Goal: Find specific page/section: Find specific page/section

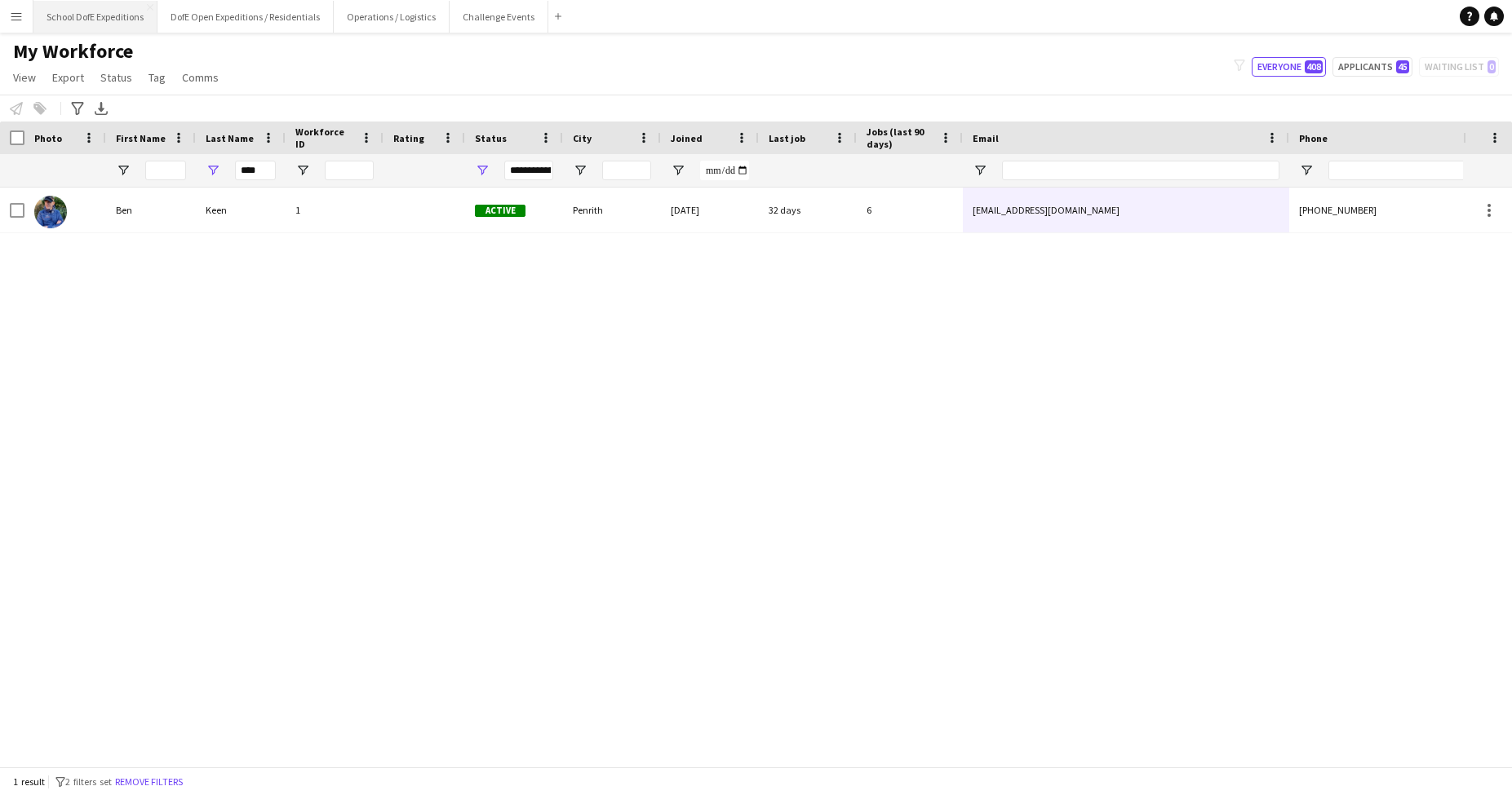
click at [95, 13] on button "School DofE Expeditions Close" at bounding box center [96, 16] width 124 height 32
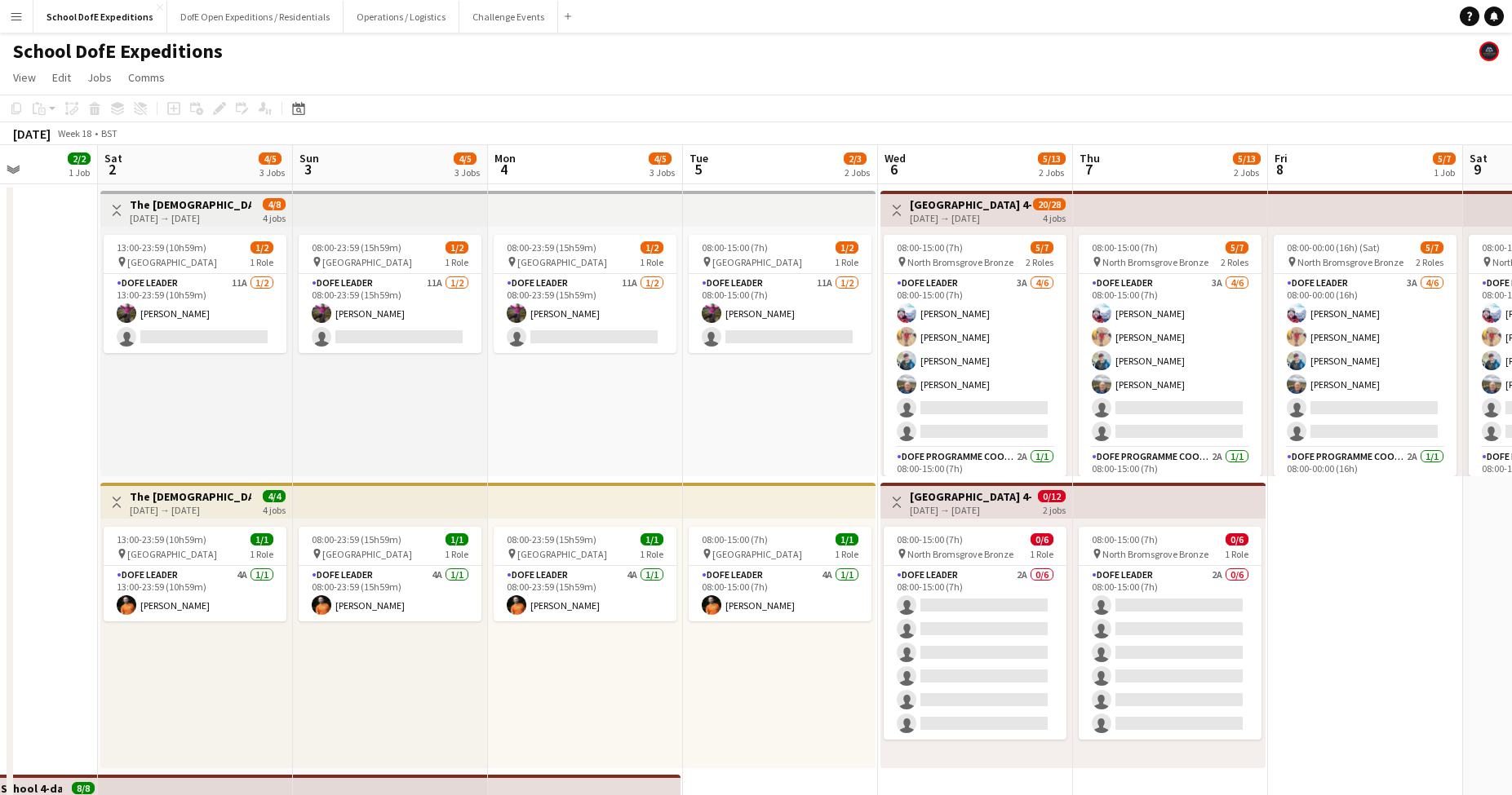
scroll to position [0, 684]
click at [180, 316] on app-card-role "DofE Leader 11A [DATE] 13:00-23:59 (10h59m) [PERSON_NAME] single-neutral-actions" at bounding box center [193, 313] width 182 height 79
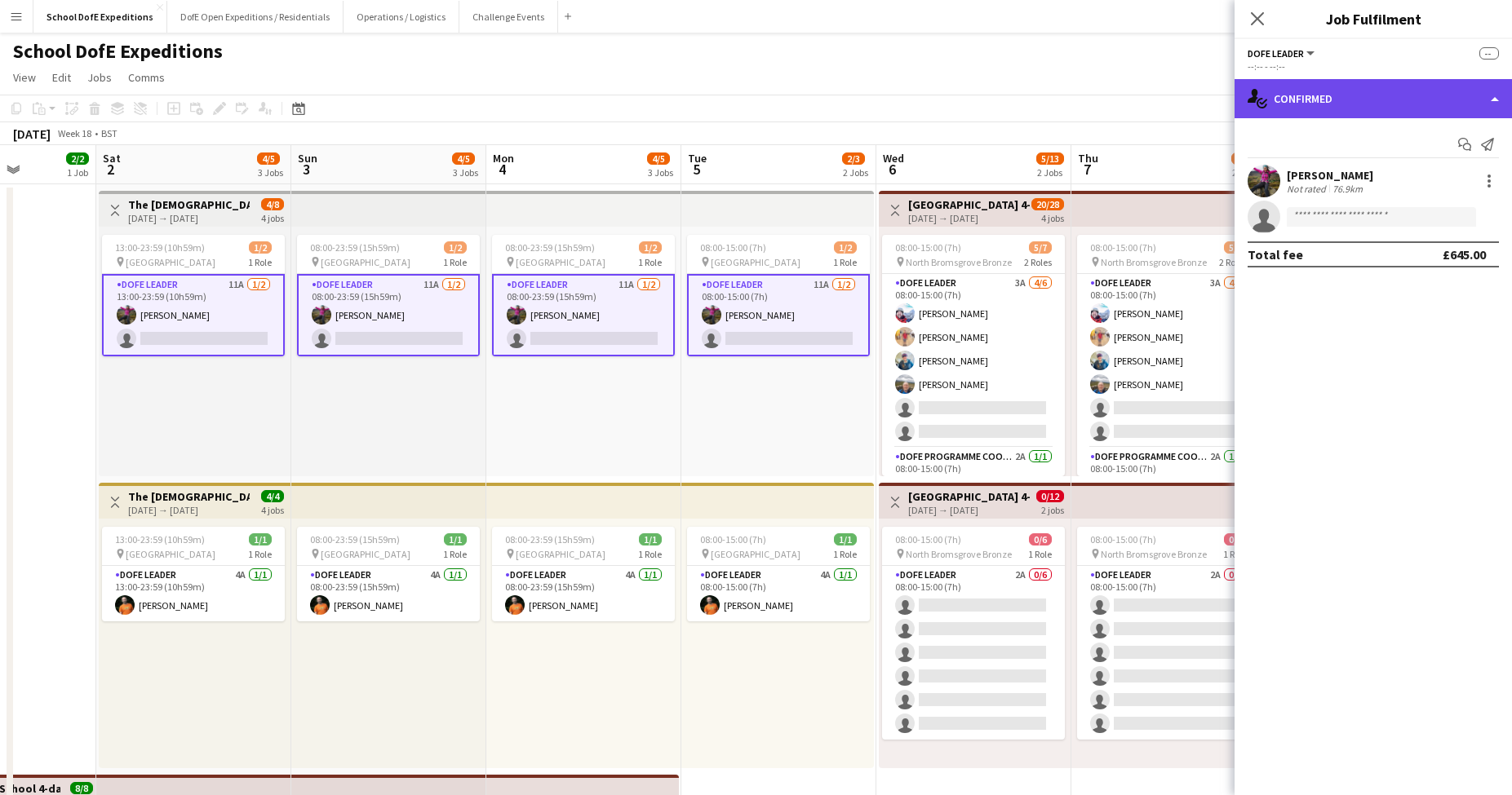
click at [1341, 101] on div "single-neutral-actions-check-2 Confirmed" at bounding box center [1373, 99] width 277 height 39
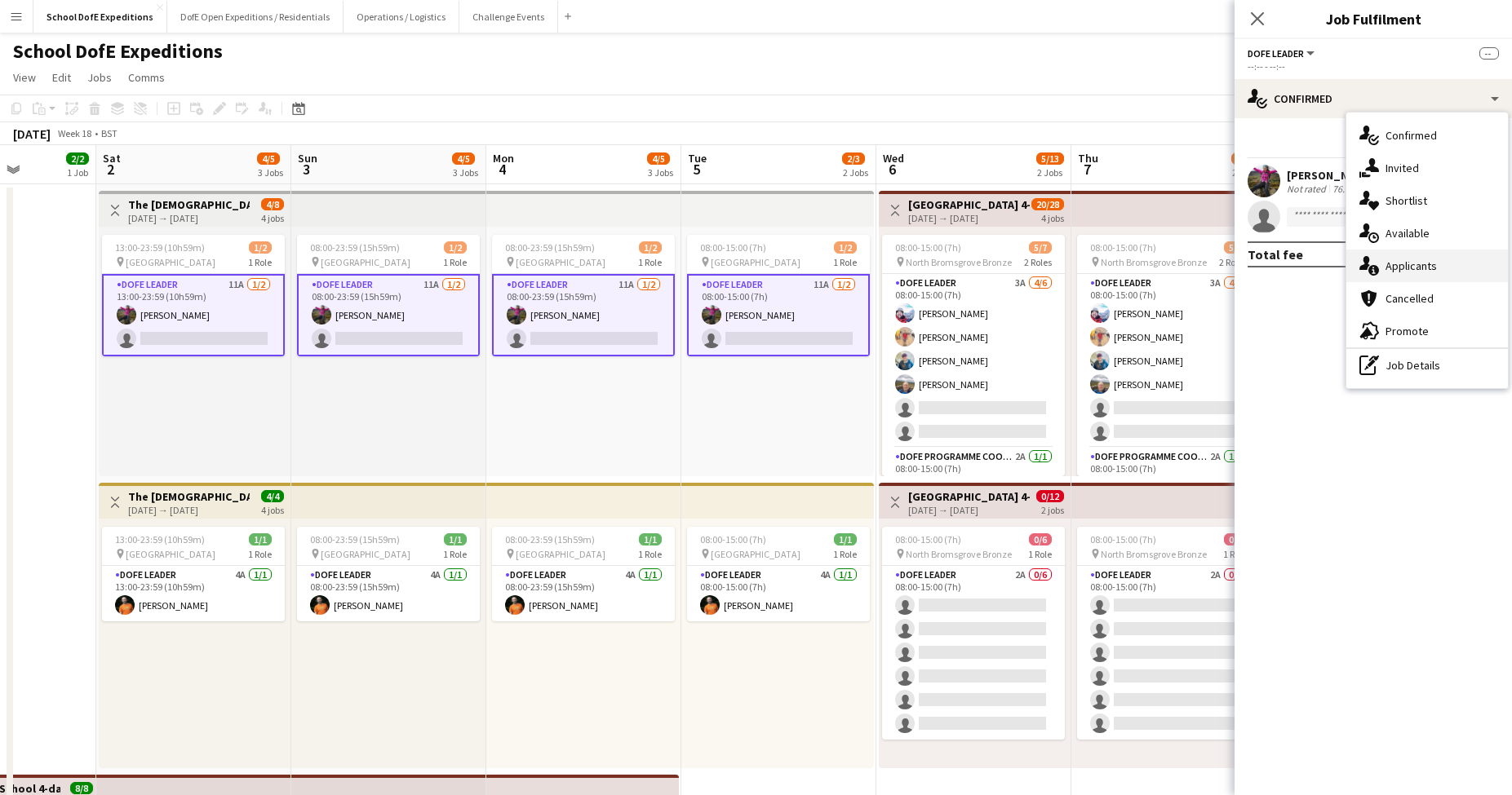
click at [1410, 259] on div "single-neutral-actions-information Applicants" at bounding box center [1426, 266] width 161 height 33
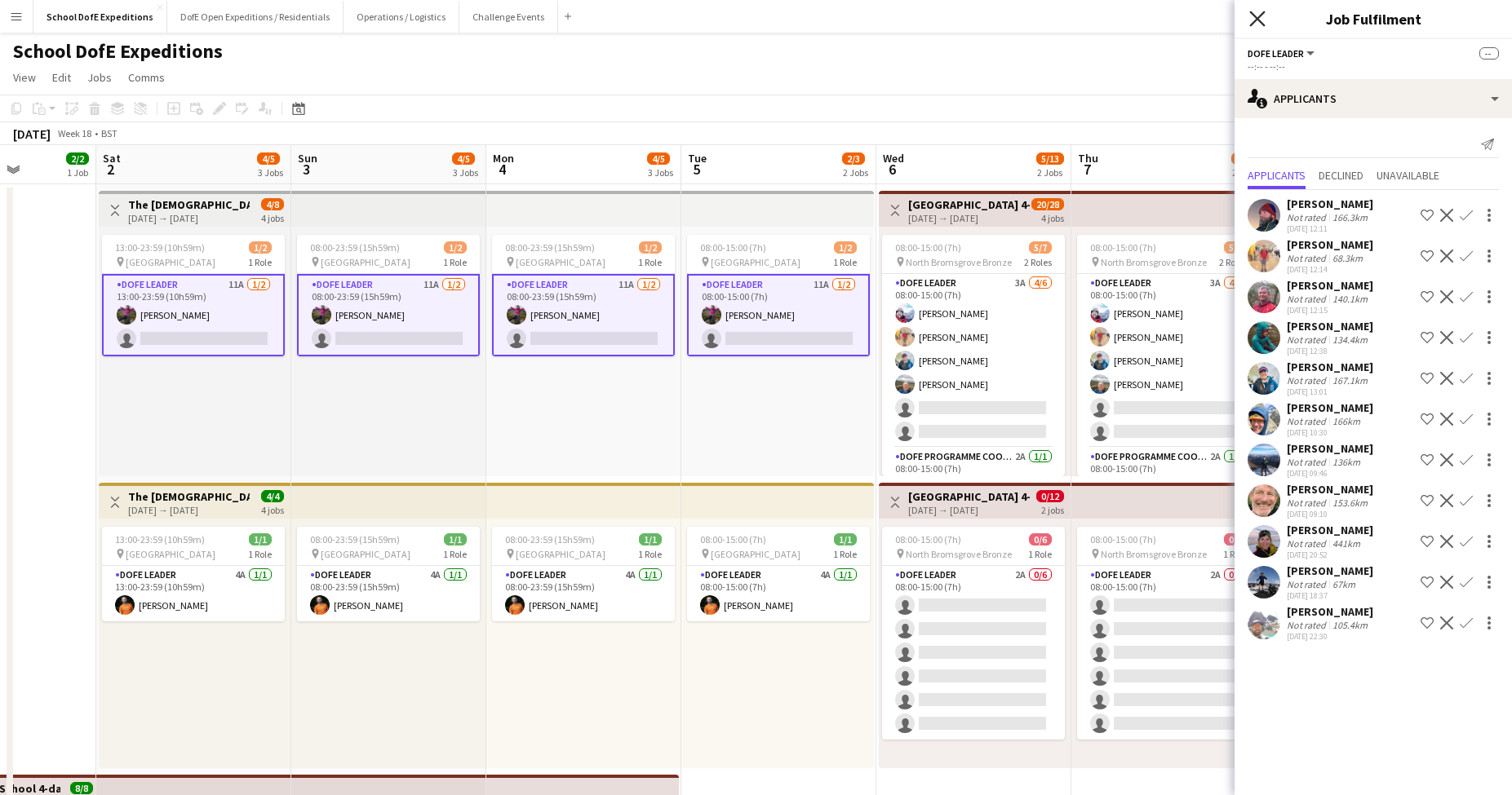
click at [1259, 21] on icon at bounding box center [1257, 18] width 16 height 16
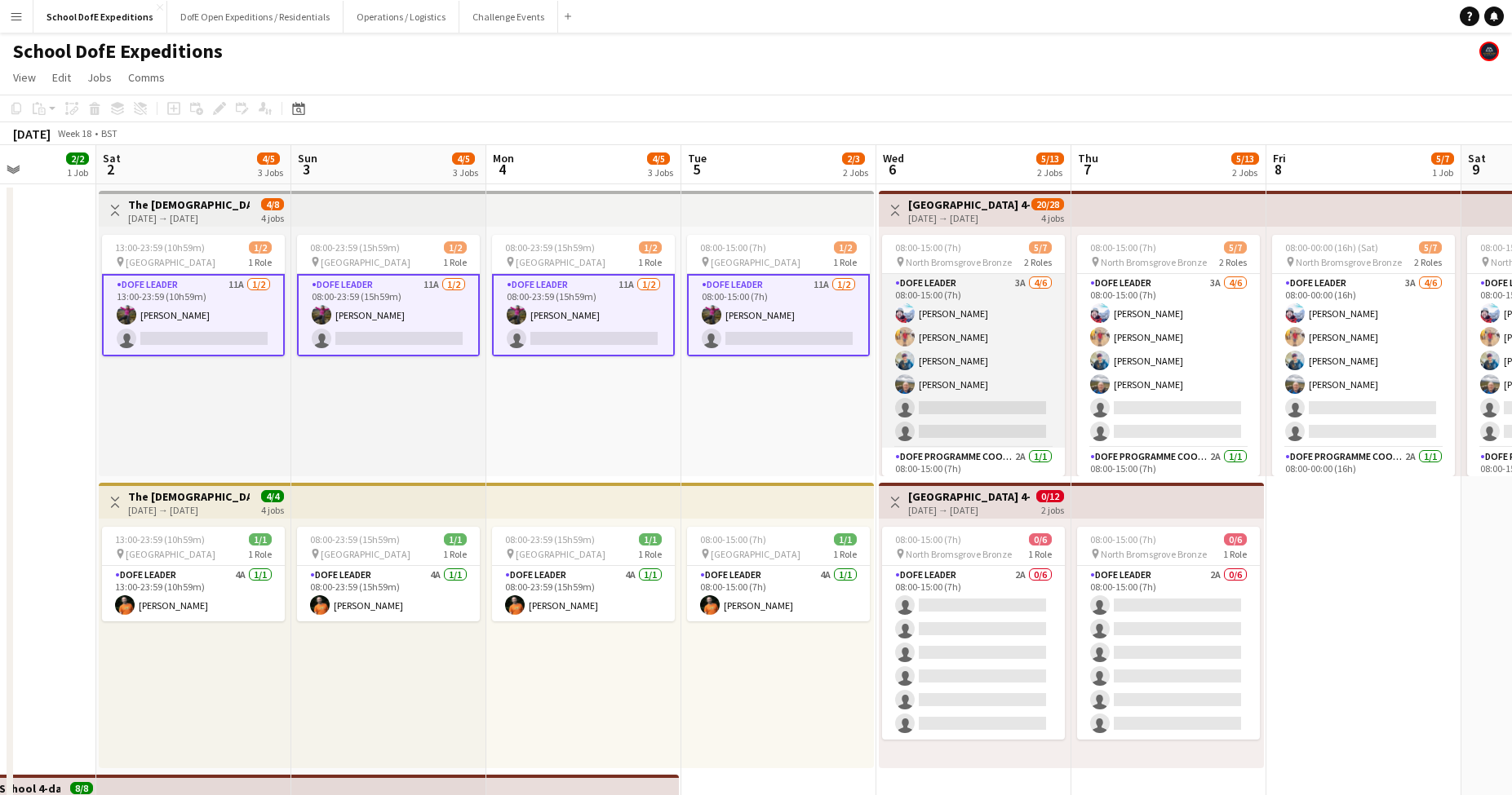
click at [978, 389] on app-card-role "DofE Leader 3A [DATE] 08:00-15:00 (7h) [PERSON_NAME] [PERSON_NAME] [PERSON_NAME…" at bounding box center [973, 361] width 182 height 173
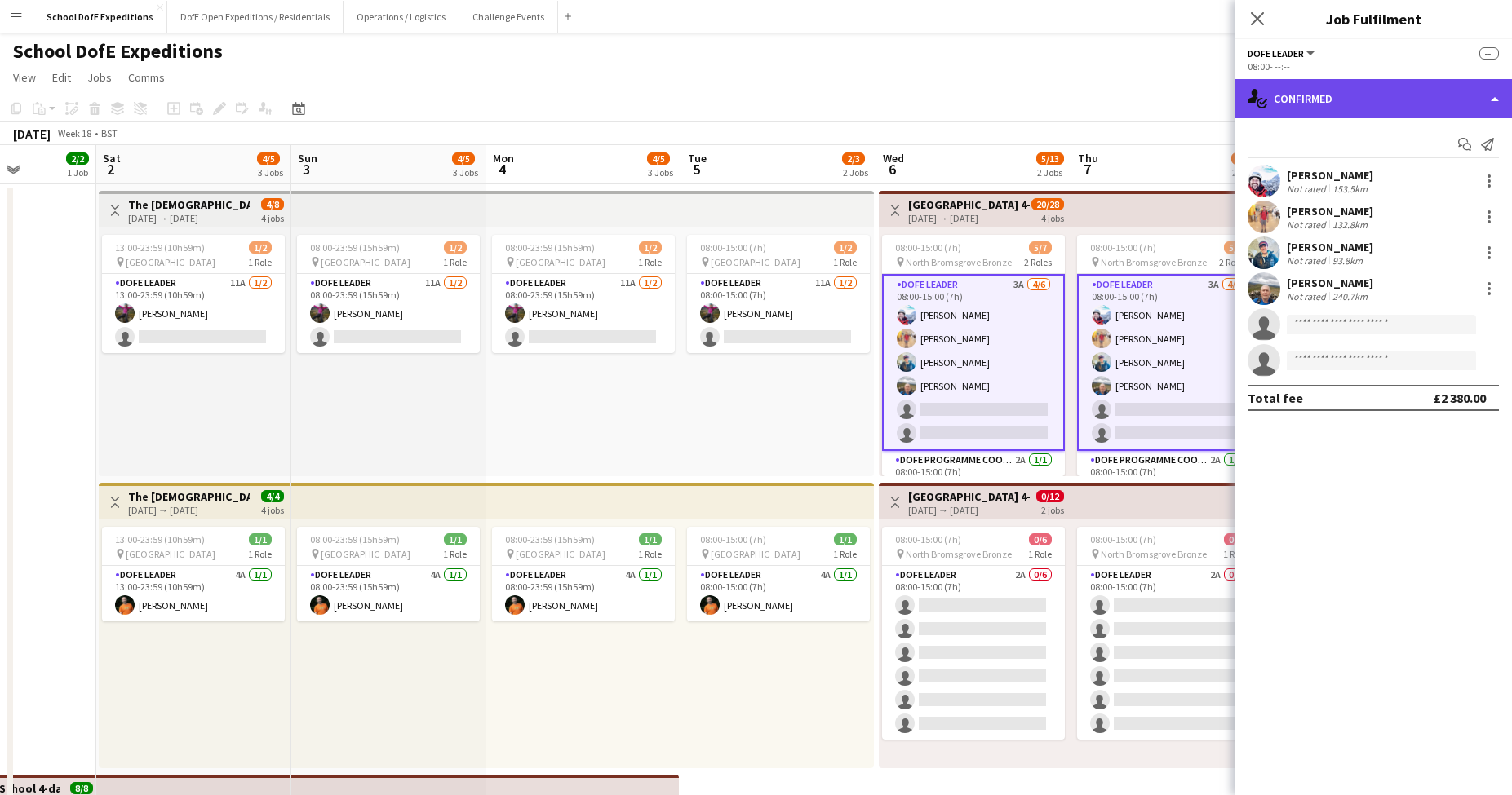
click at [1357, 92] on div "single-neutral-actions-check-2 Confirmed" at bounding box center [1373, 99] width 277 height 39
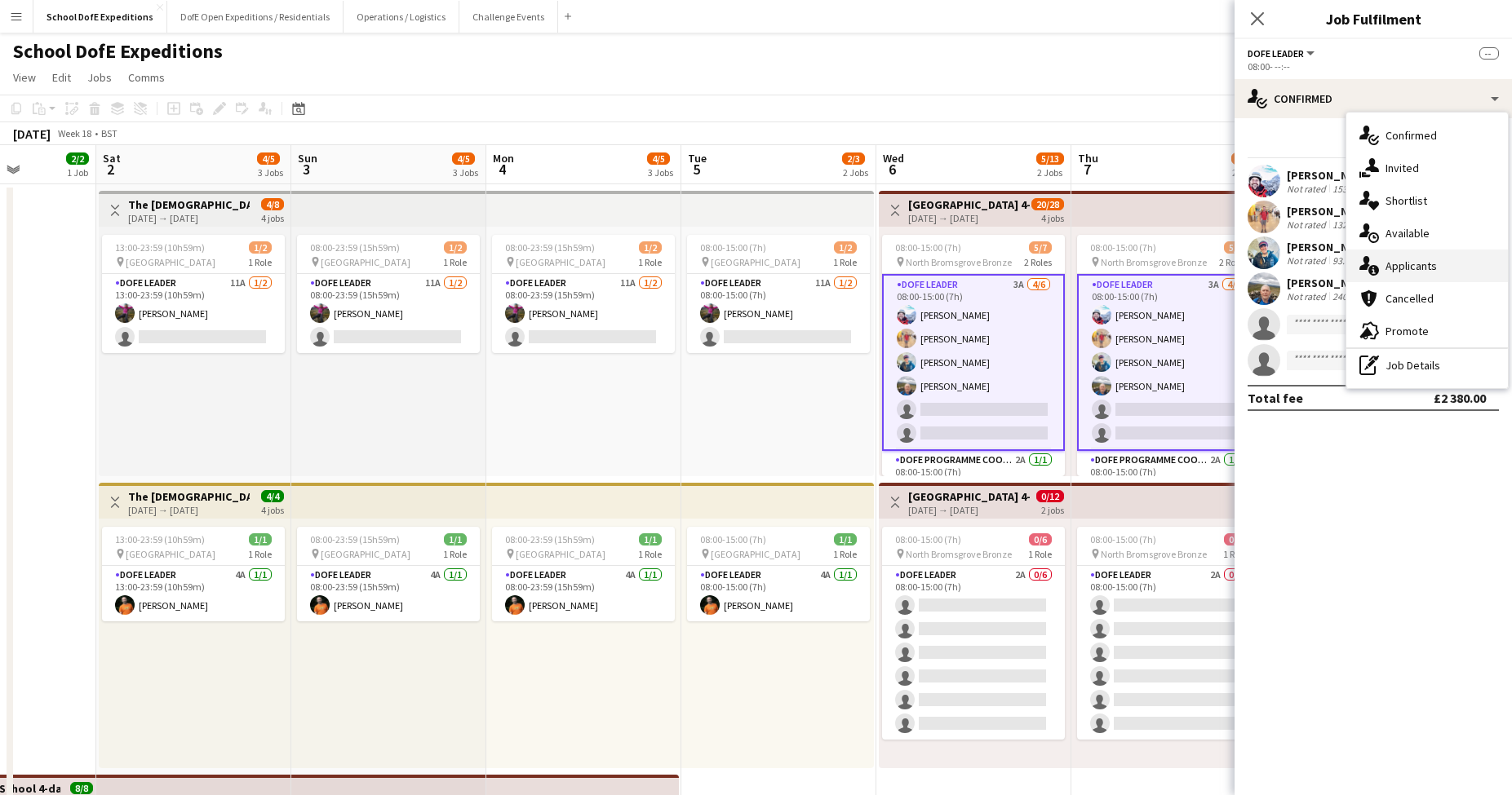
click at [1385, 269] on div "single-neutral-actions-information Applicants" at bounding box center [1426, 266] width 161 height 33
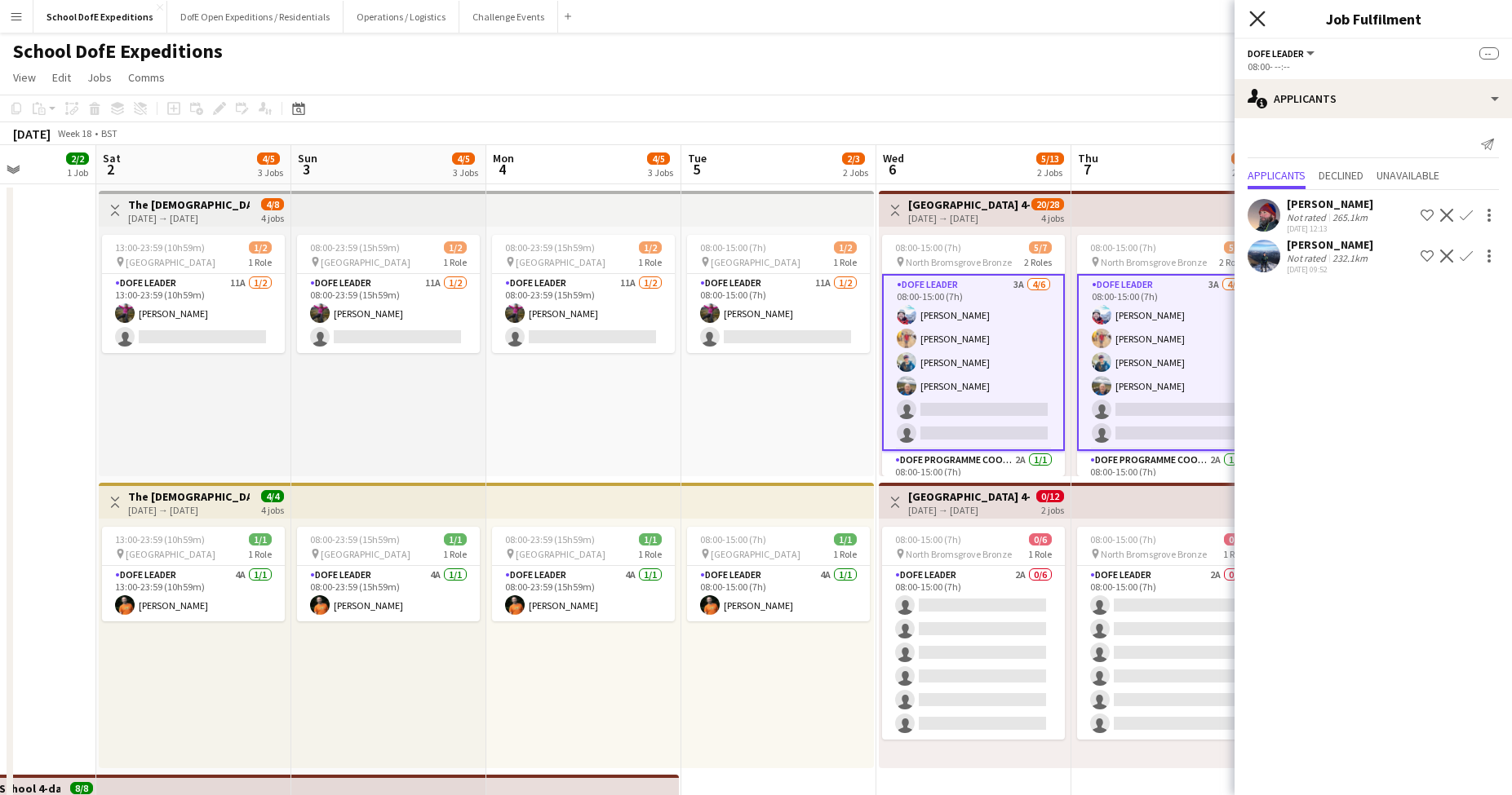
click at [1253, 24] on icon at bounding box center [1257, 18] width 16 height 16
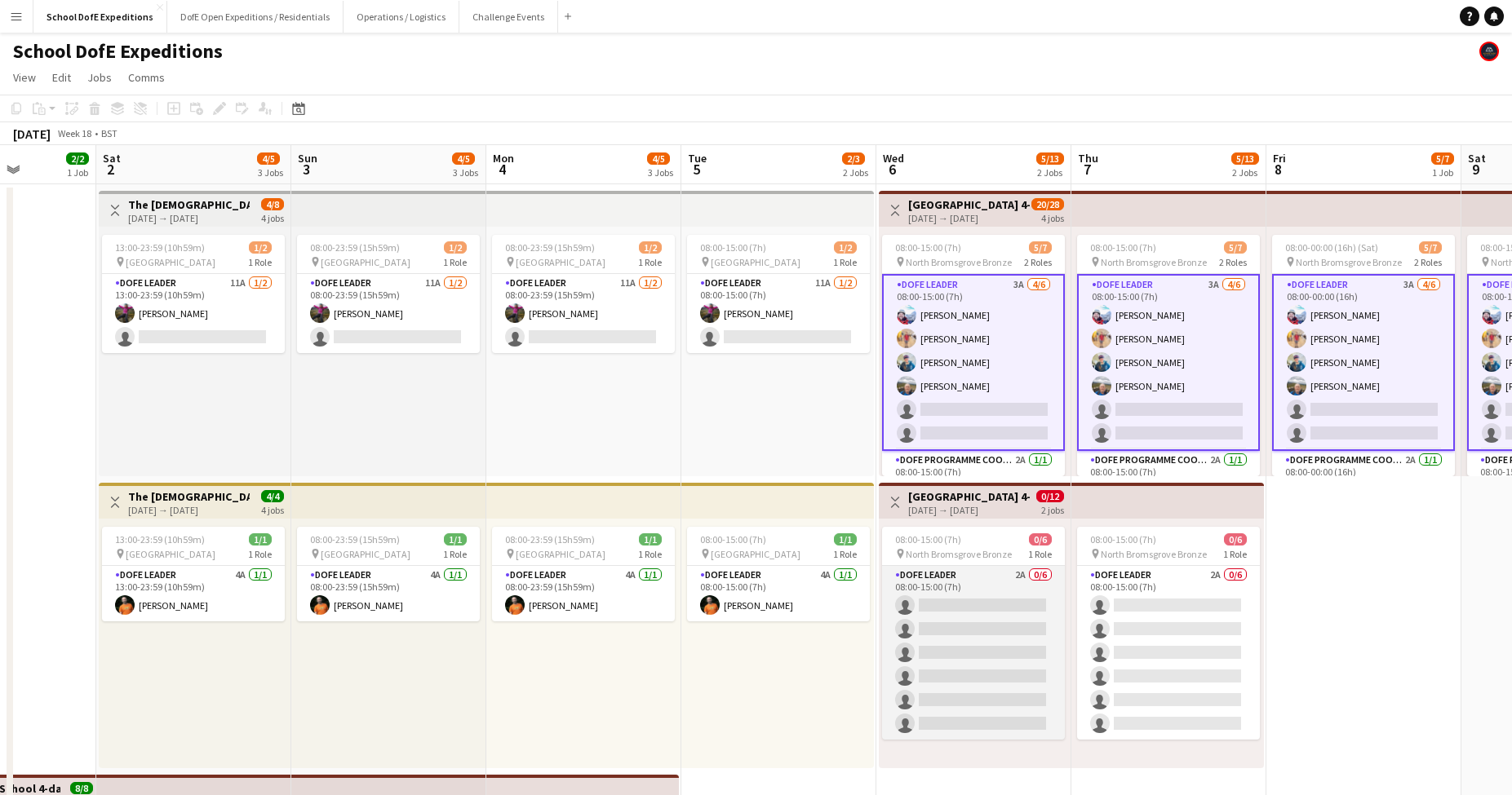
click at [1021, 632] on app-card-role "DofE Leader 2A 0/6 08:00-15:00 (7h) single-neutral-actions single-neutral-actio…" at bounding box center [973, 653] width 182 height 173
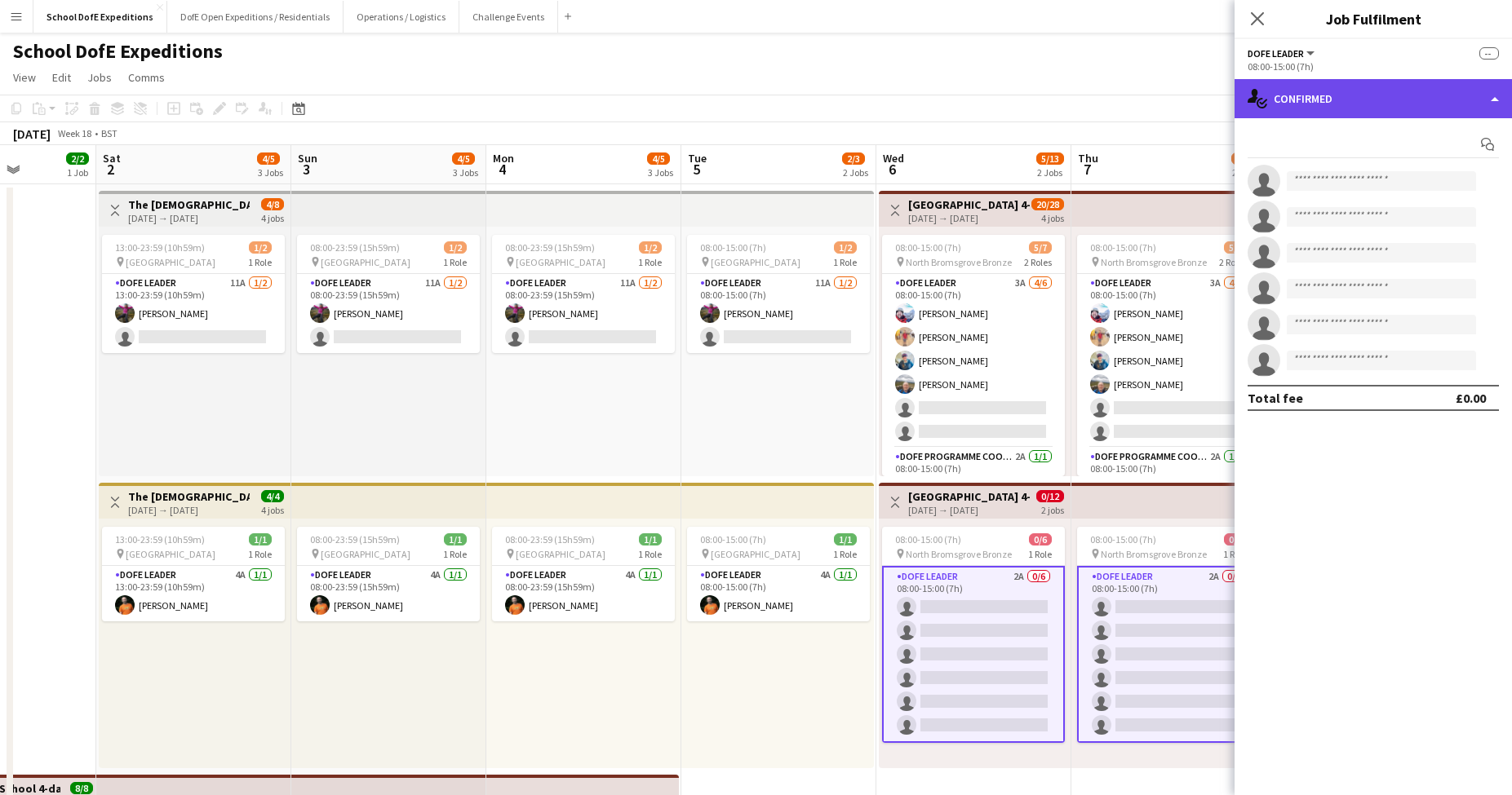
click at [1347, 108] on div "single-neutral-actions-check-2 Confirmed" at bounding box center [1373, 99] width 277 height 39
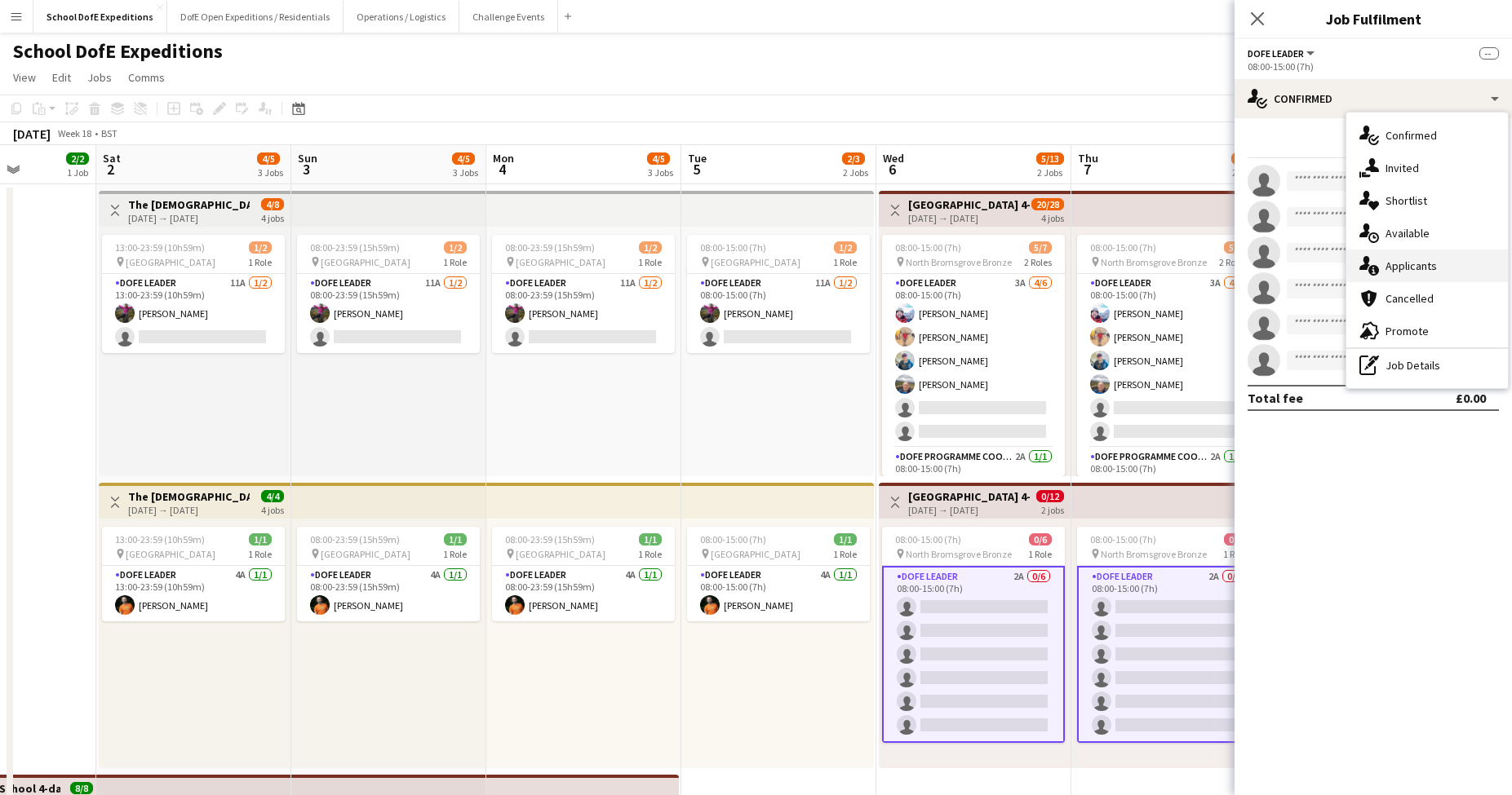
click at [1383, 258] on div "single-neutral-actions-information Applicants" at bounding box center [1426, 266] width 161 height 33
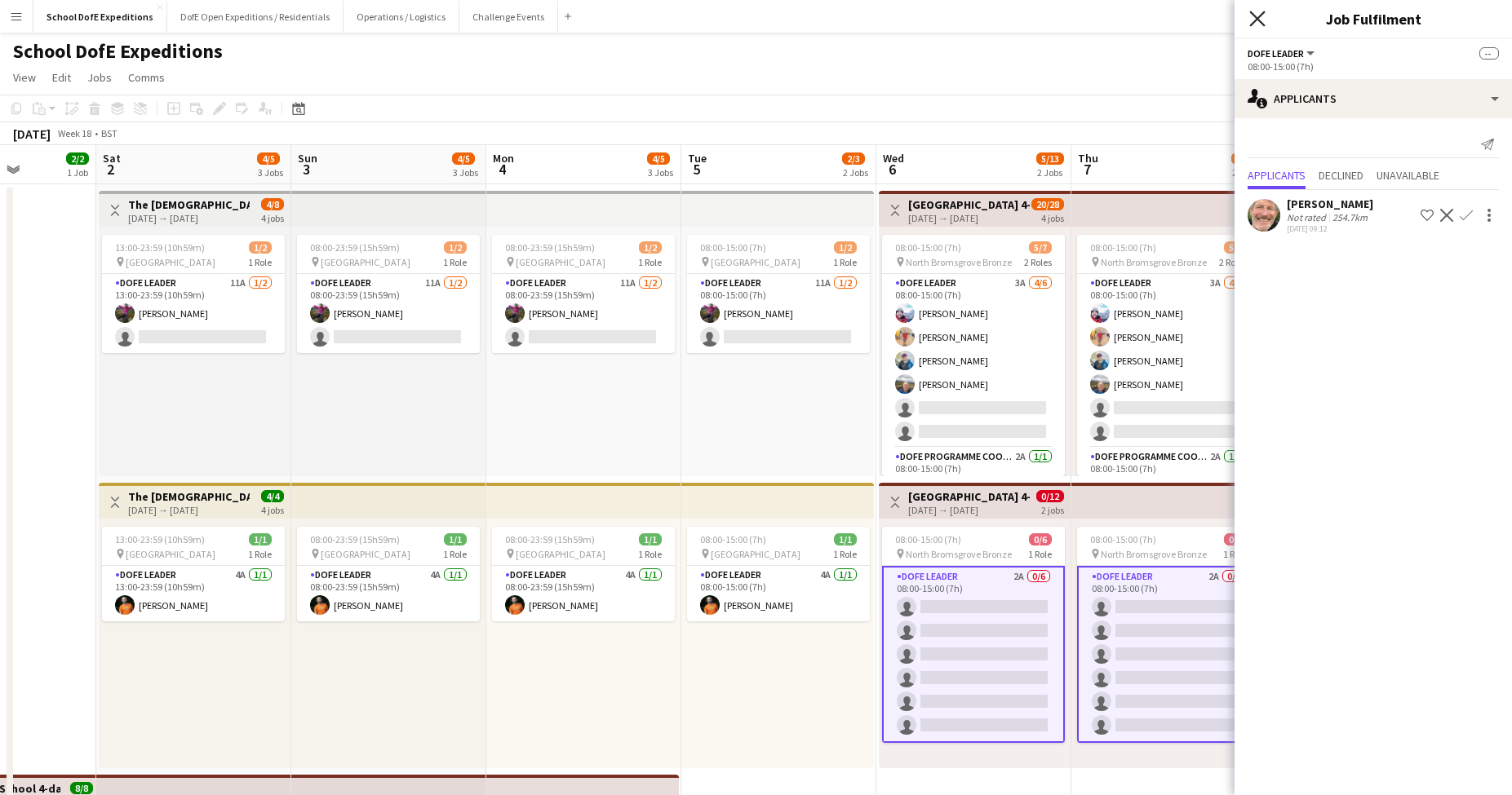
click at [1258, 19] on icon at bounding box center [1257, 18] width 16 height 16
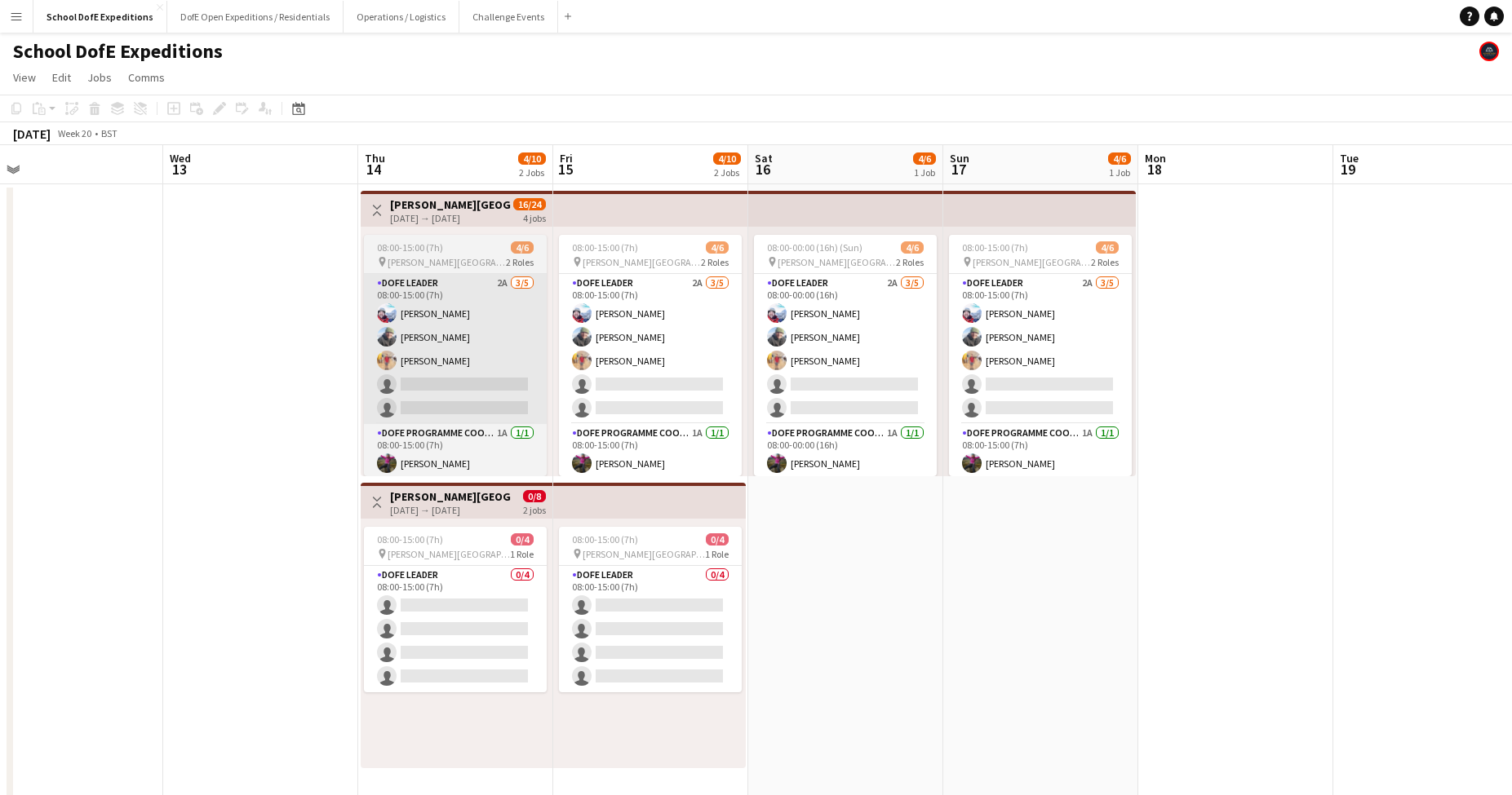
scroll to position [0, 0]
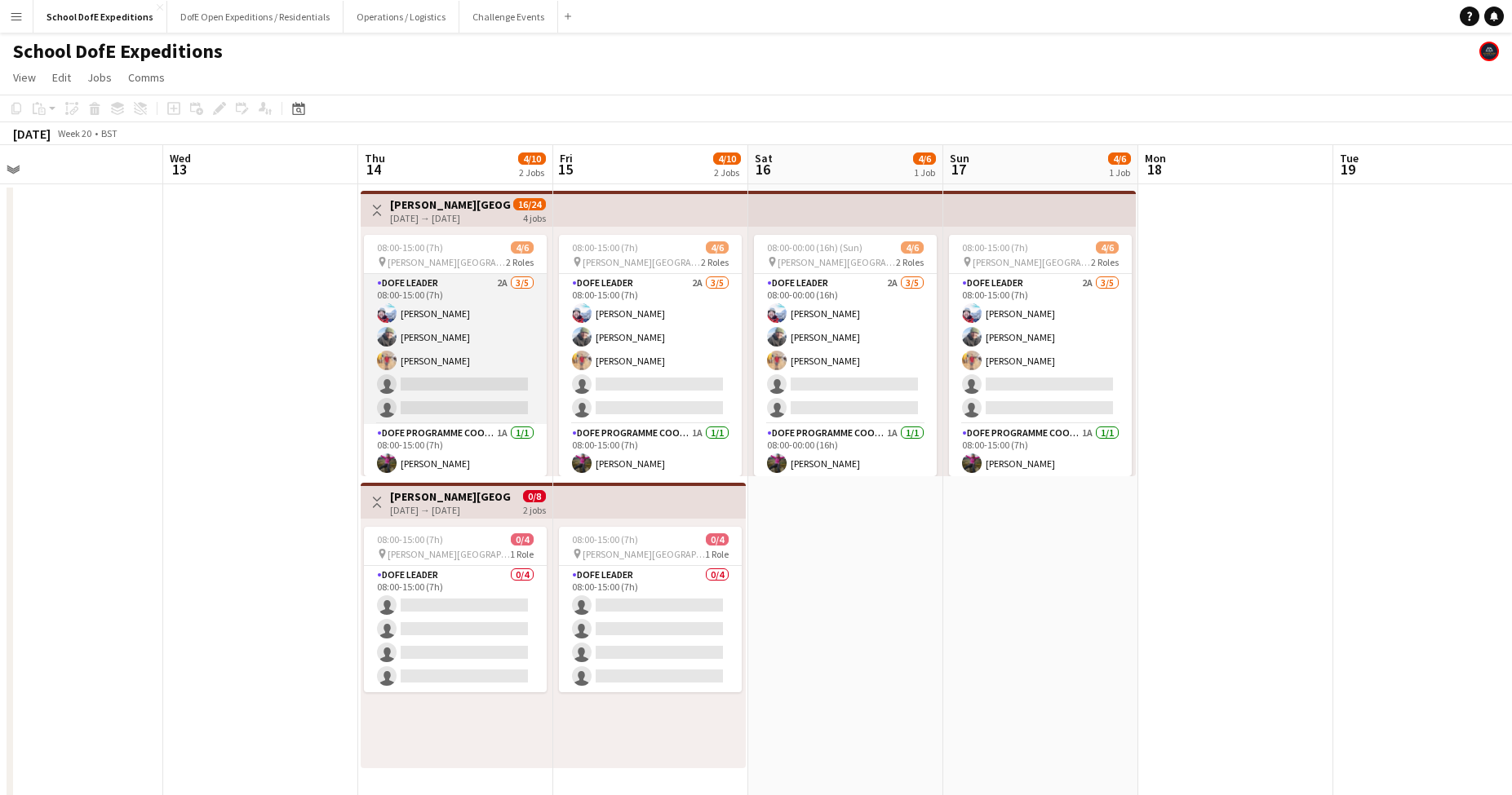
click at [457, 374] on app-card-role "DofE Leader 2A [DATE] 08:00-15:00 (7h) [PERSON_NAME] [PERSON_NAME] [PERSON_NAME…" at bounding box center [455, 348] width 182 height 150
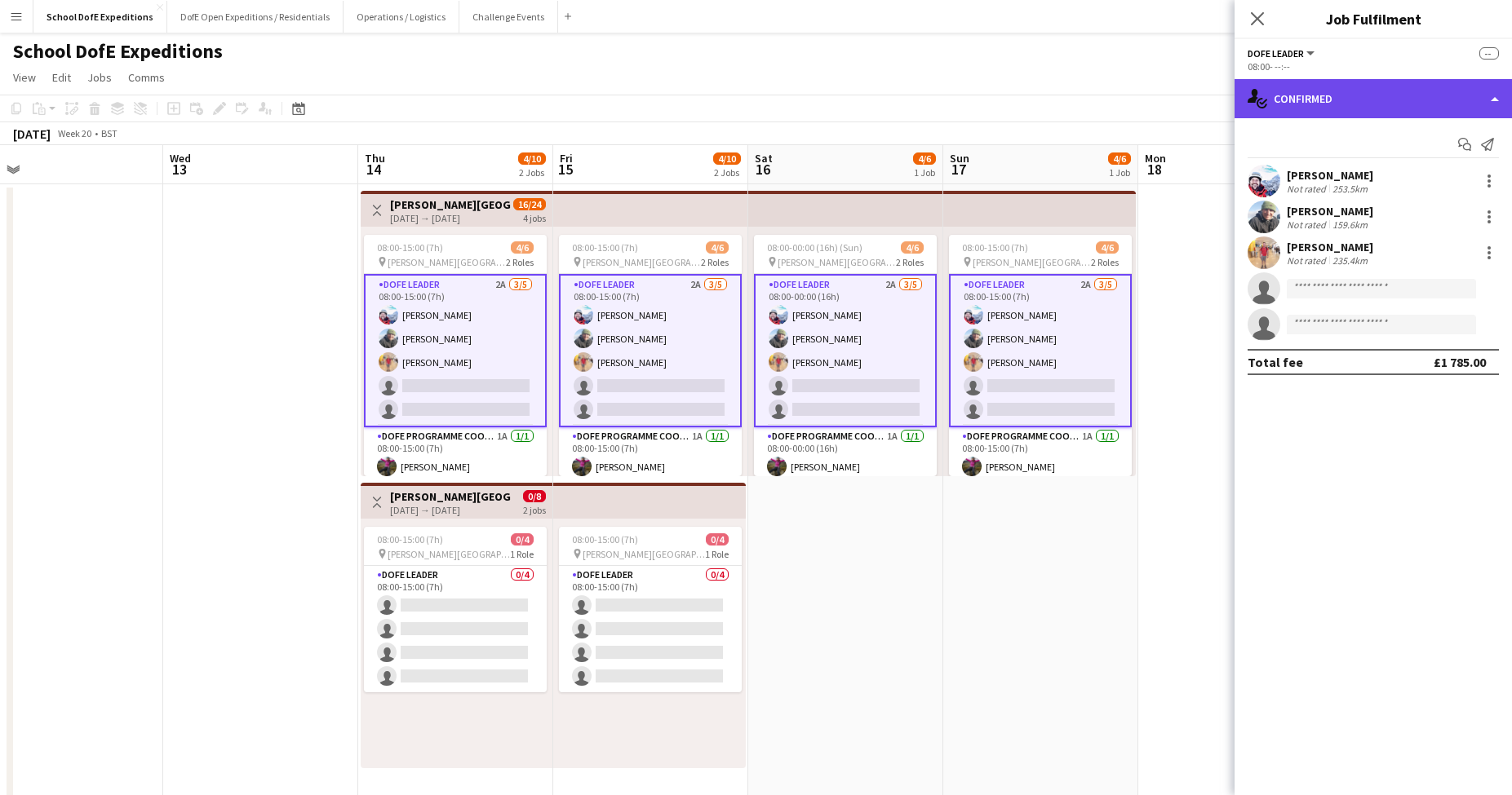
click at [1303, 104] on div "single-neutral-actions-check-2 Confirmed" at bounding box center [1373, 99] width 277 height 39
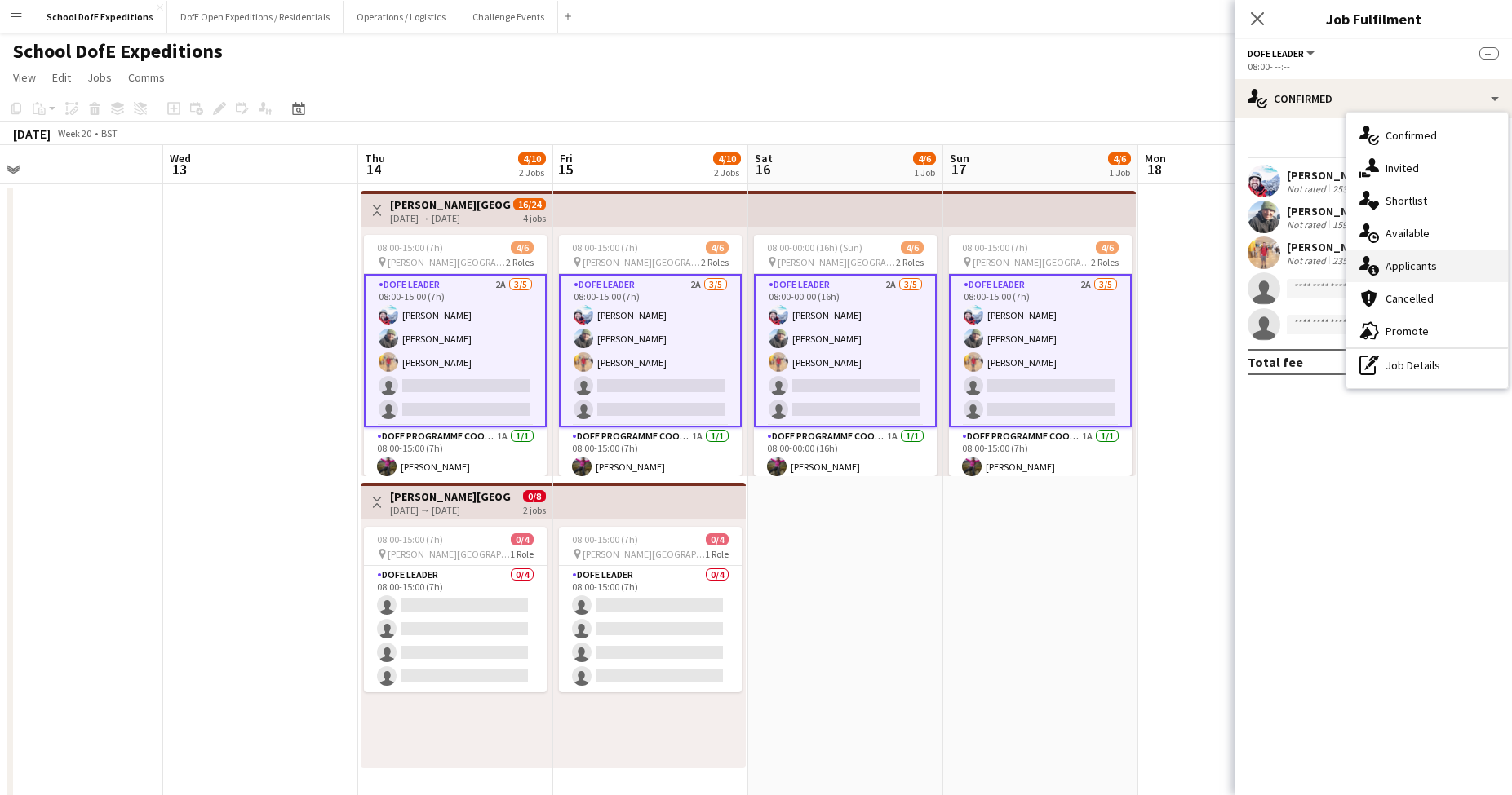
click at [1395, 259] on div "single-neutral-actions-information Applicants" at bounding box center [1426, 266] width 161 height 33
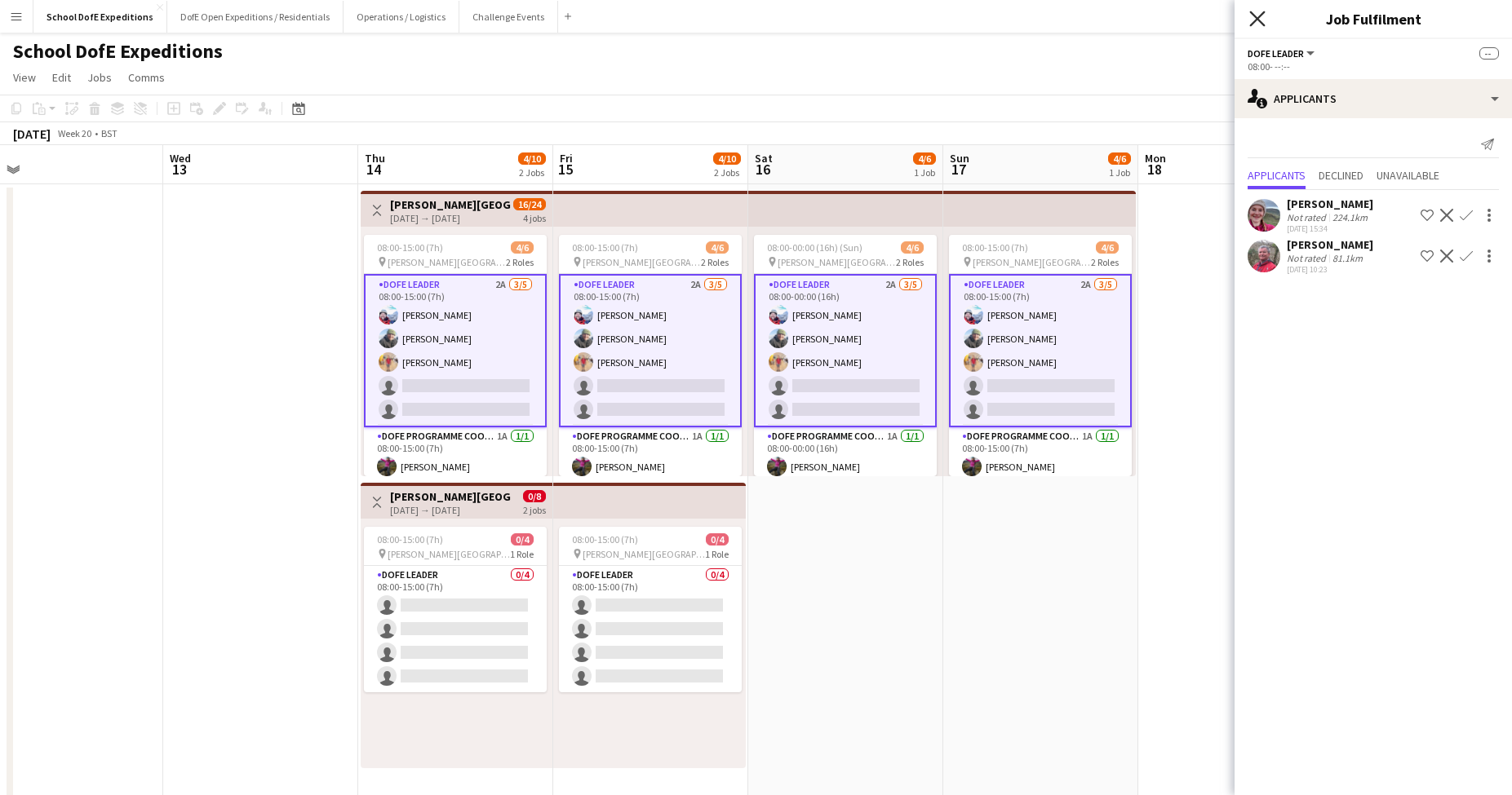
click at [1258, 12] on icon "Close pop-in" at bounding box center [1257, 18] width 16 height 16
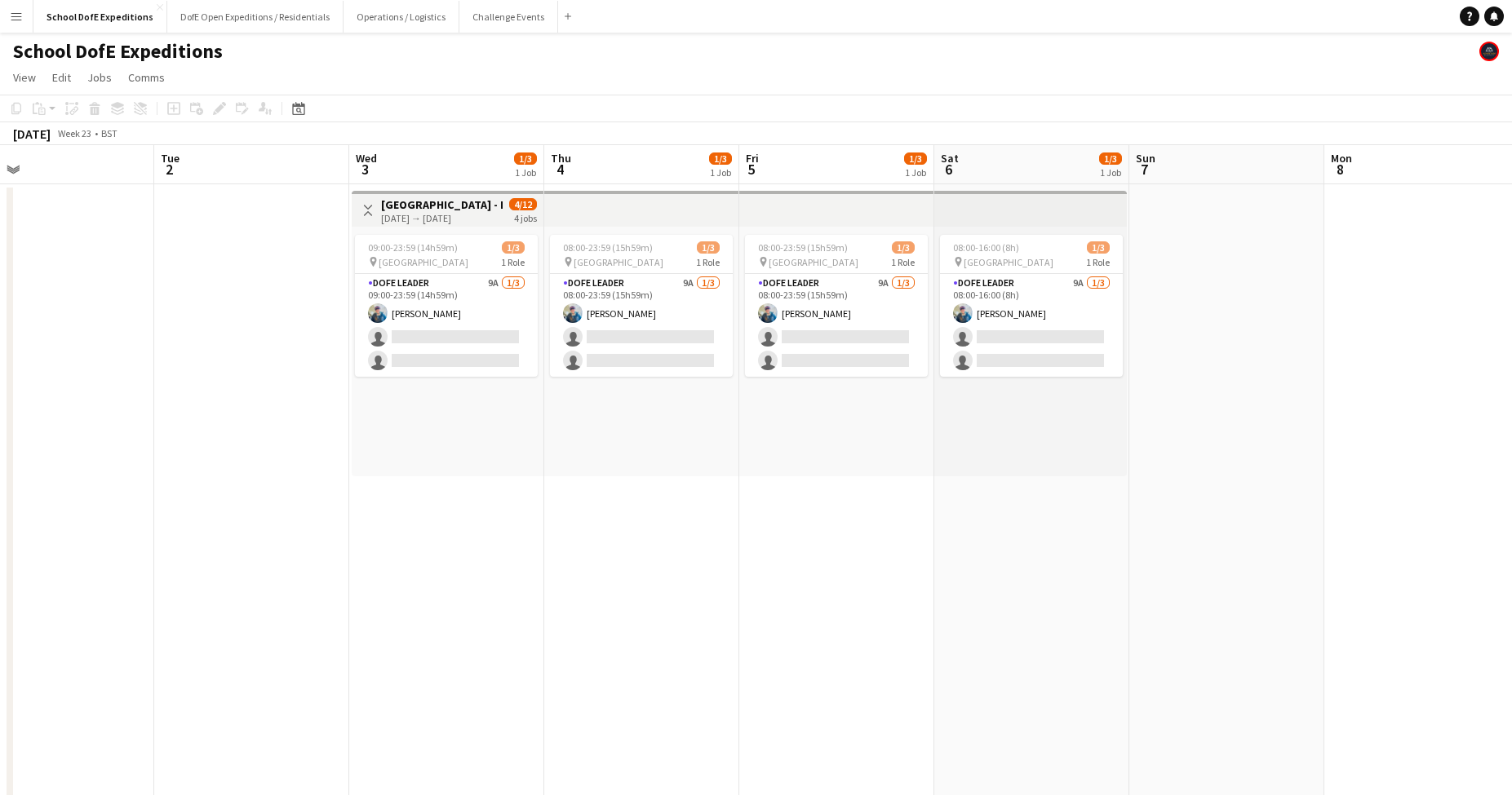
scroll to position [0, 672]
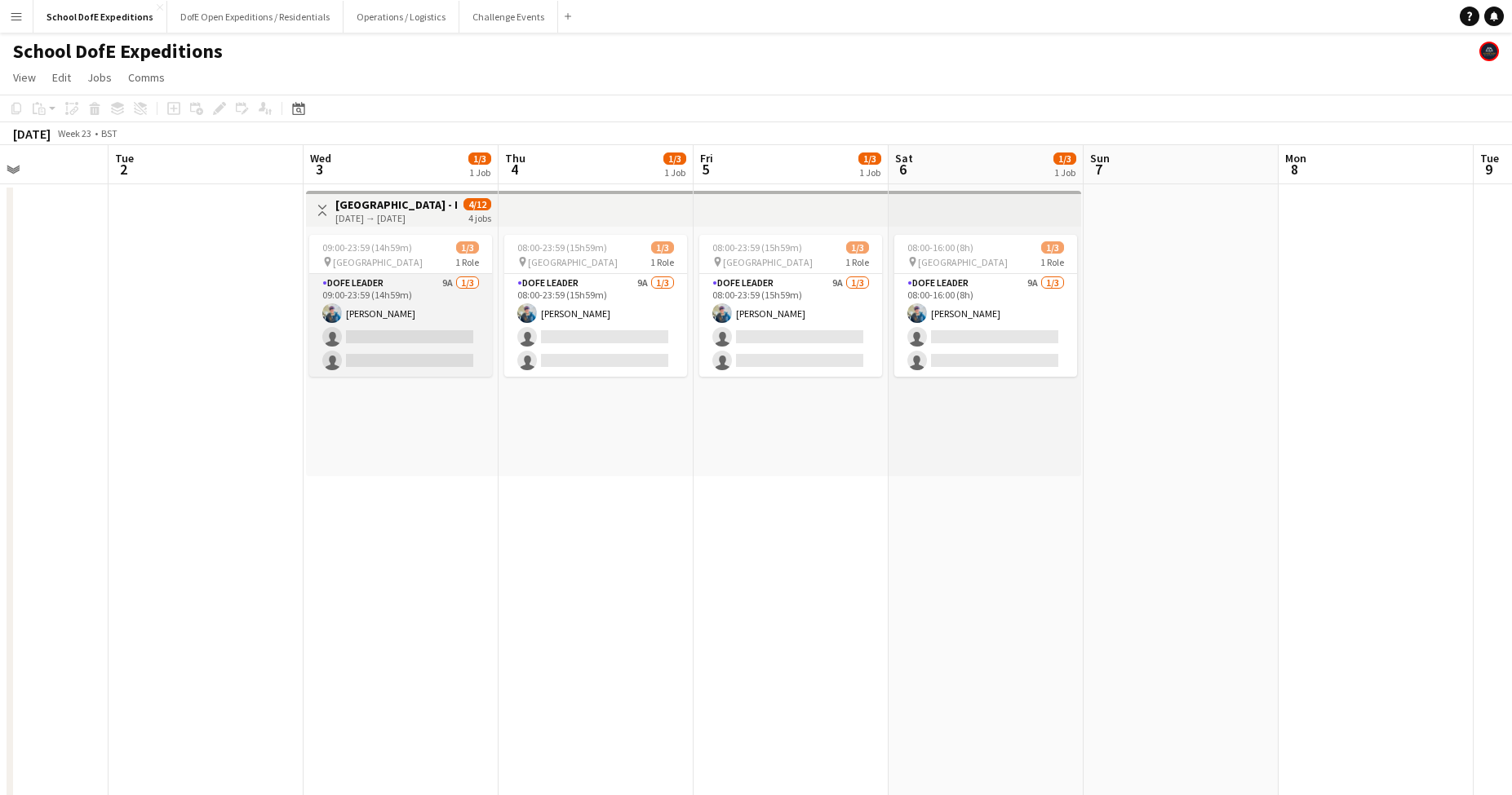
click at [425, 331] on app-card-role "DofE Leader 9A [DATE] 09:00-23:59 (14h59m) [PERSON_NAME] single-neutral-actions…" at bounding box center [400, 326] width 182 height 103
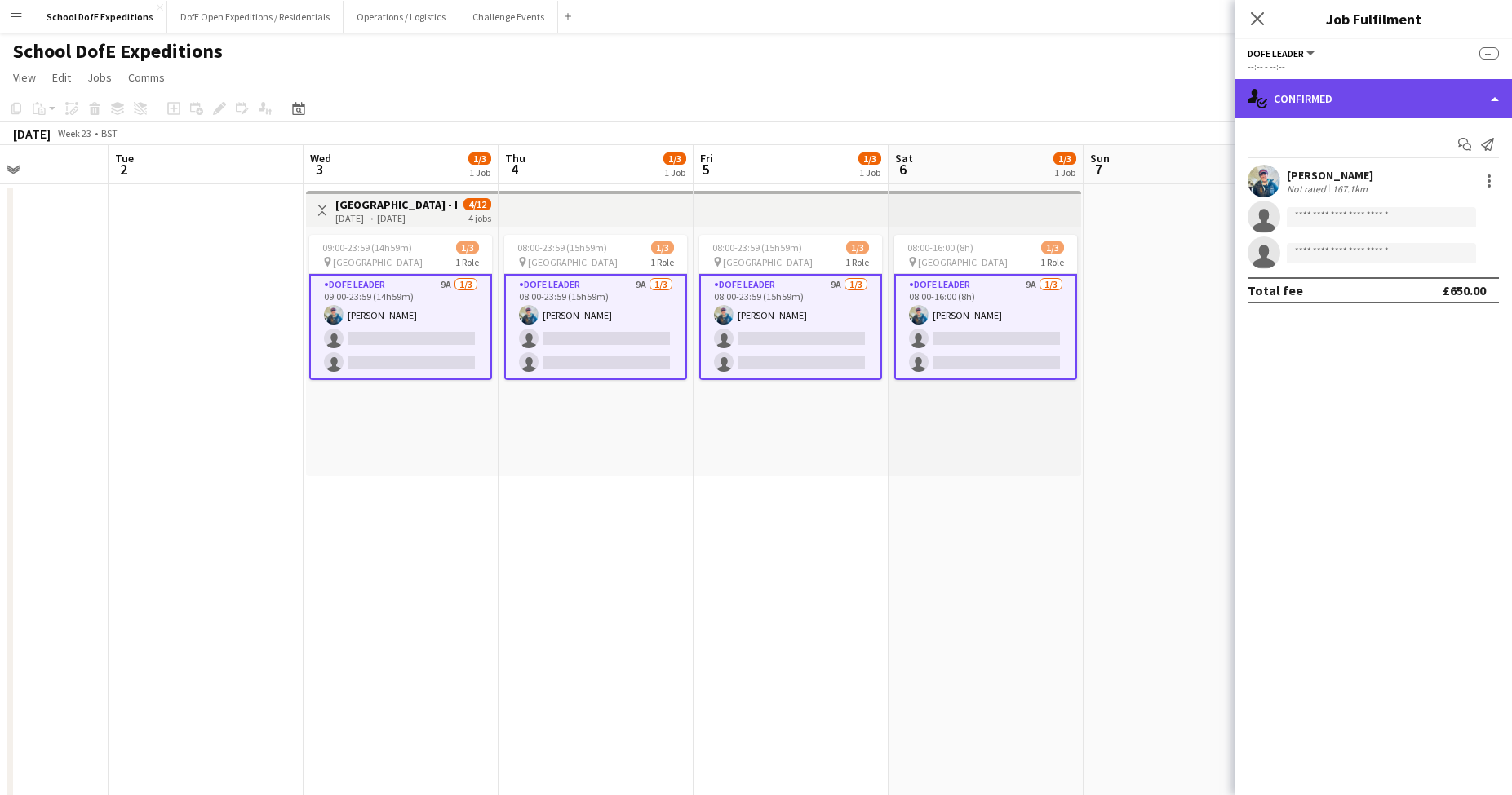
click at [1378, 91] on div "single-neutral-actions-check-2 Confirmed" at bounding box center [1373, 99] width 277 height 39
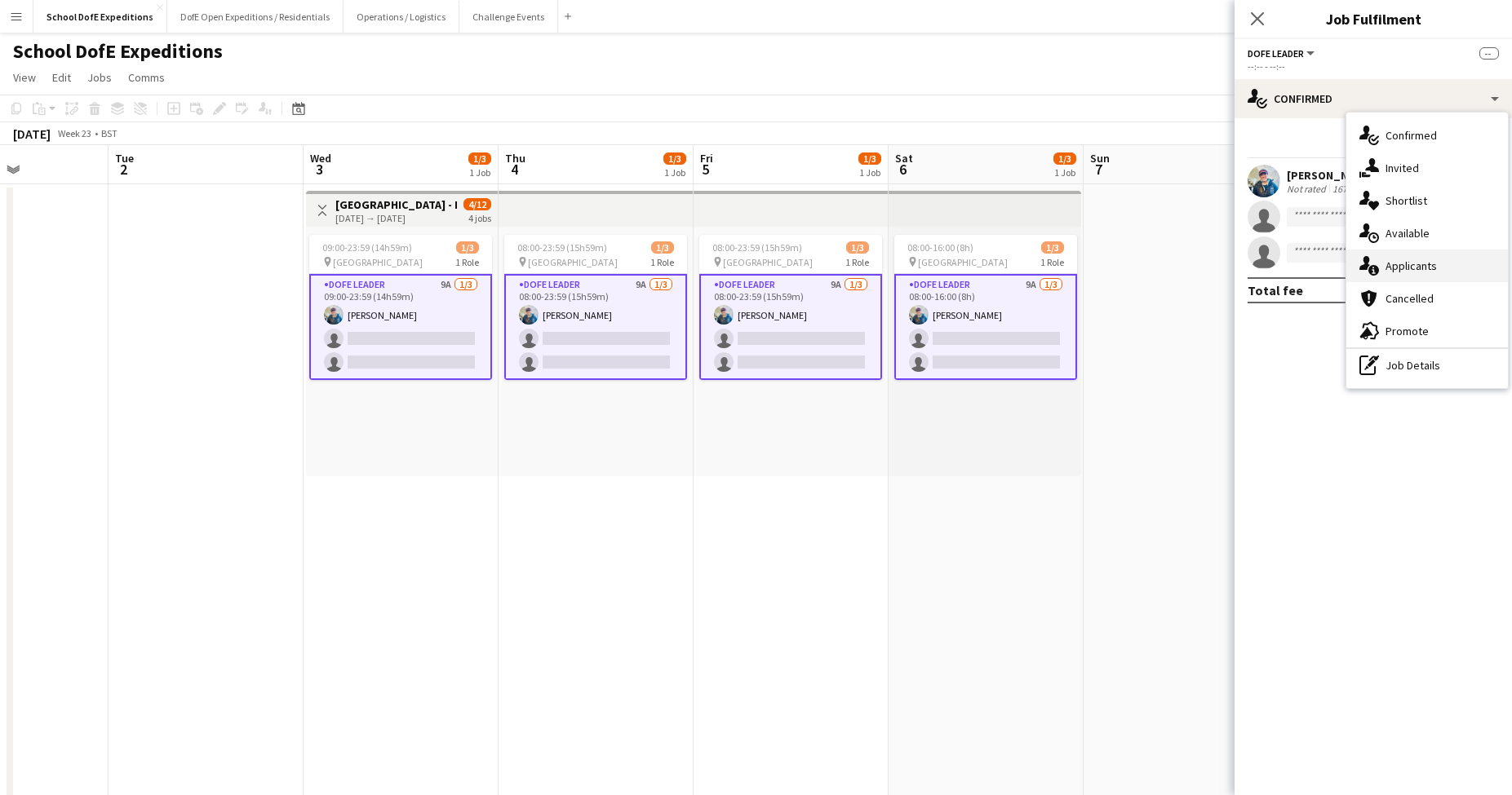
click at [1412, 276] on div "single-neutral-actions-information Applicants" at bounding box center [1426, 266] width 161 height 33
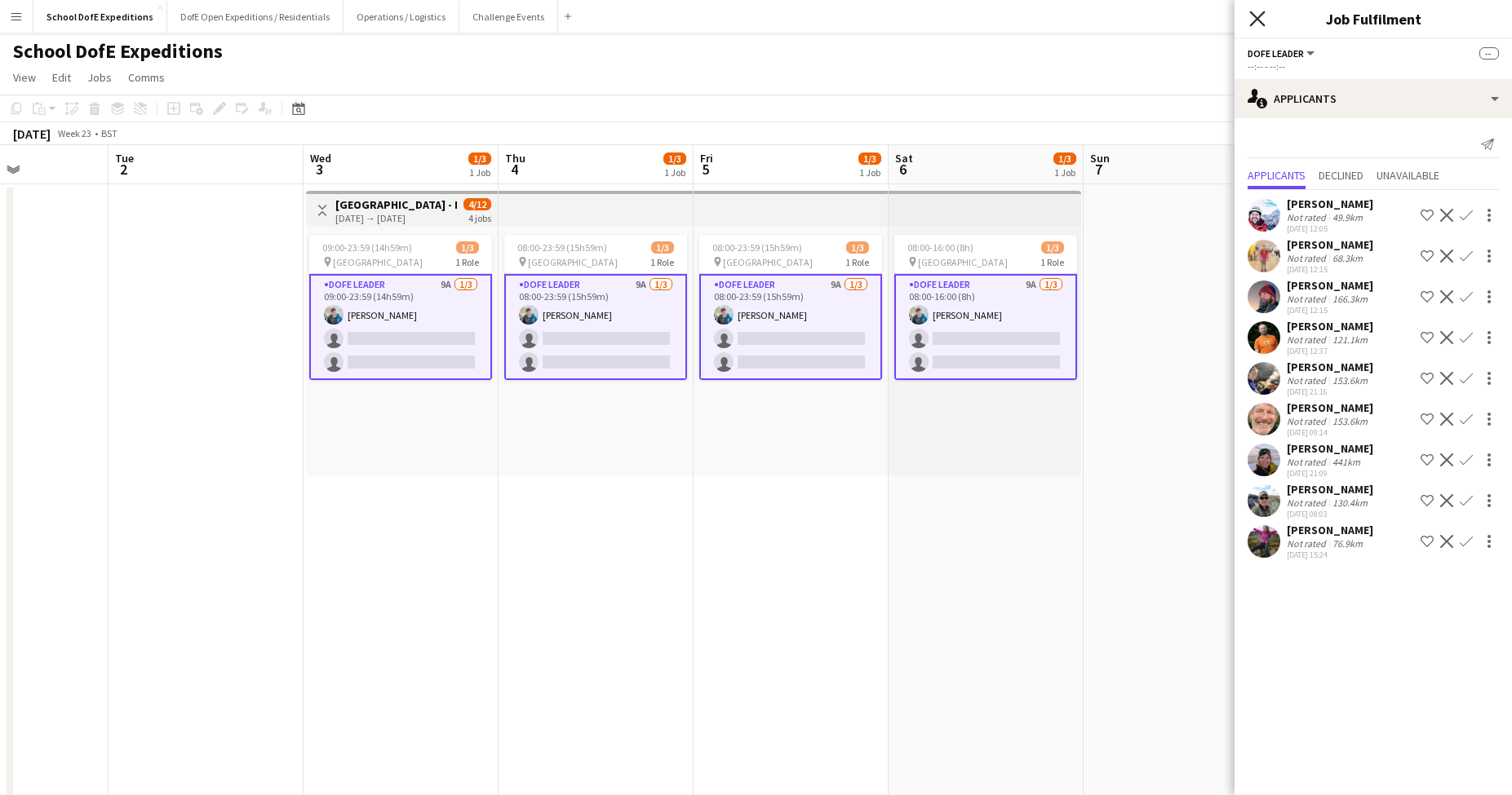
click at [1253, 15] on icon at bounding box center [1257, 18] width 16 height 16
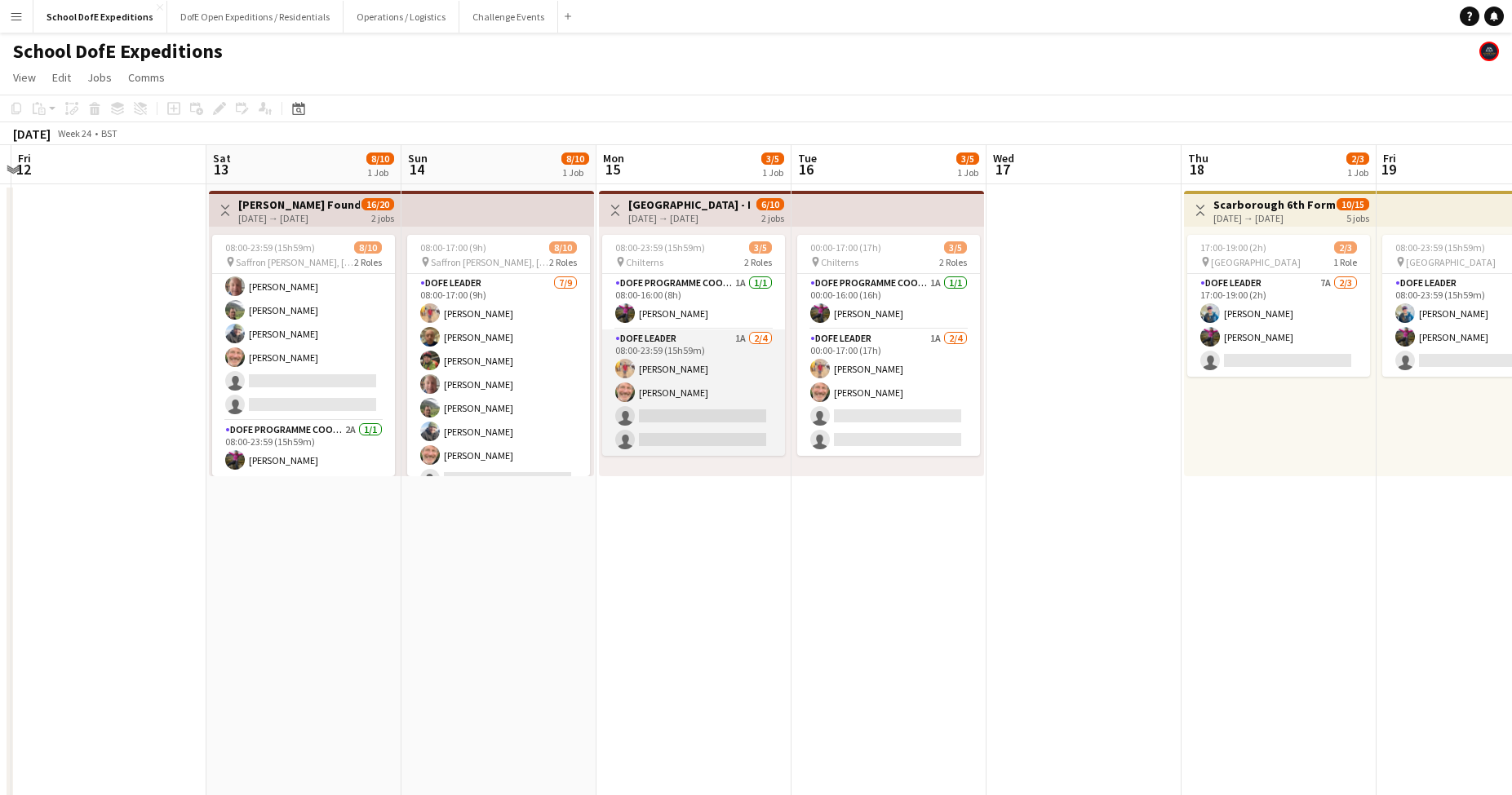
scroll to position [4, 0]
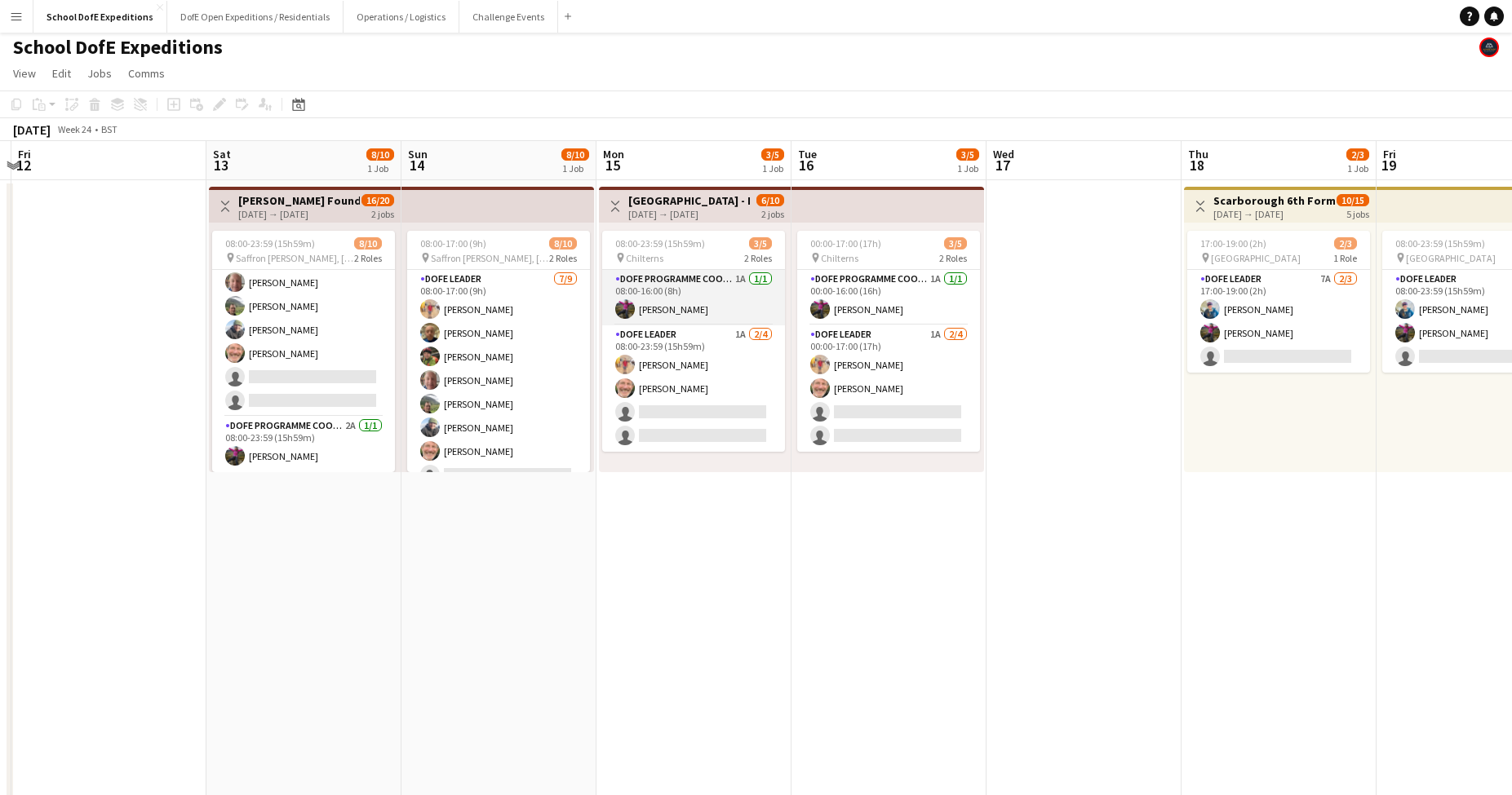
click at [686, 303] on app-card-role "DofE Programme Coordinator 1A [DATE] 08:00-16:00 (8h) [PERSON_NAME]" at bounding box center [693, 298] width 182 height 56
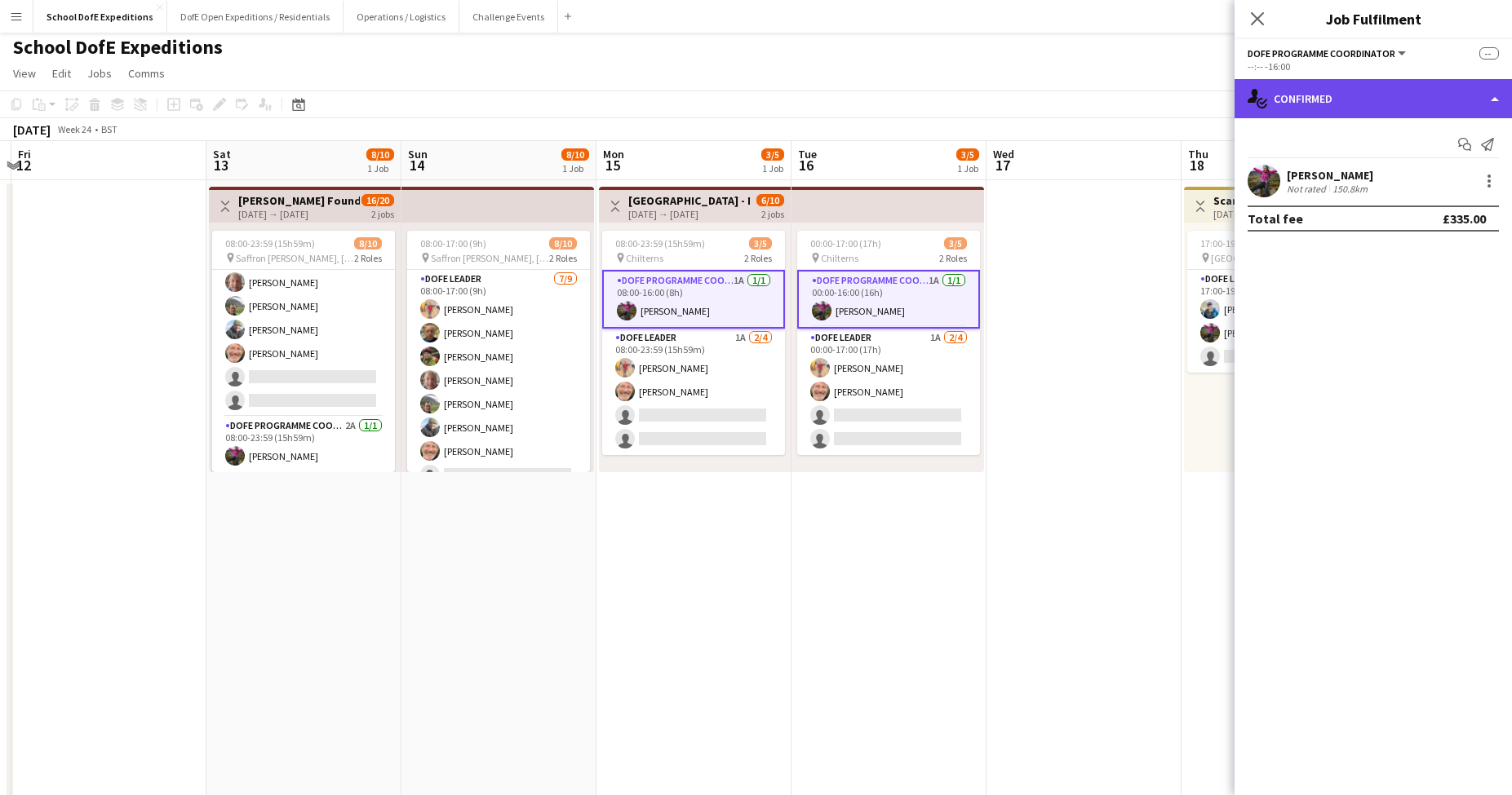
click at [1407, 107] on div "single-neutral-actions-check-2 Confirmed" at bounding box center [1373, 99] width 277 height 39
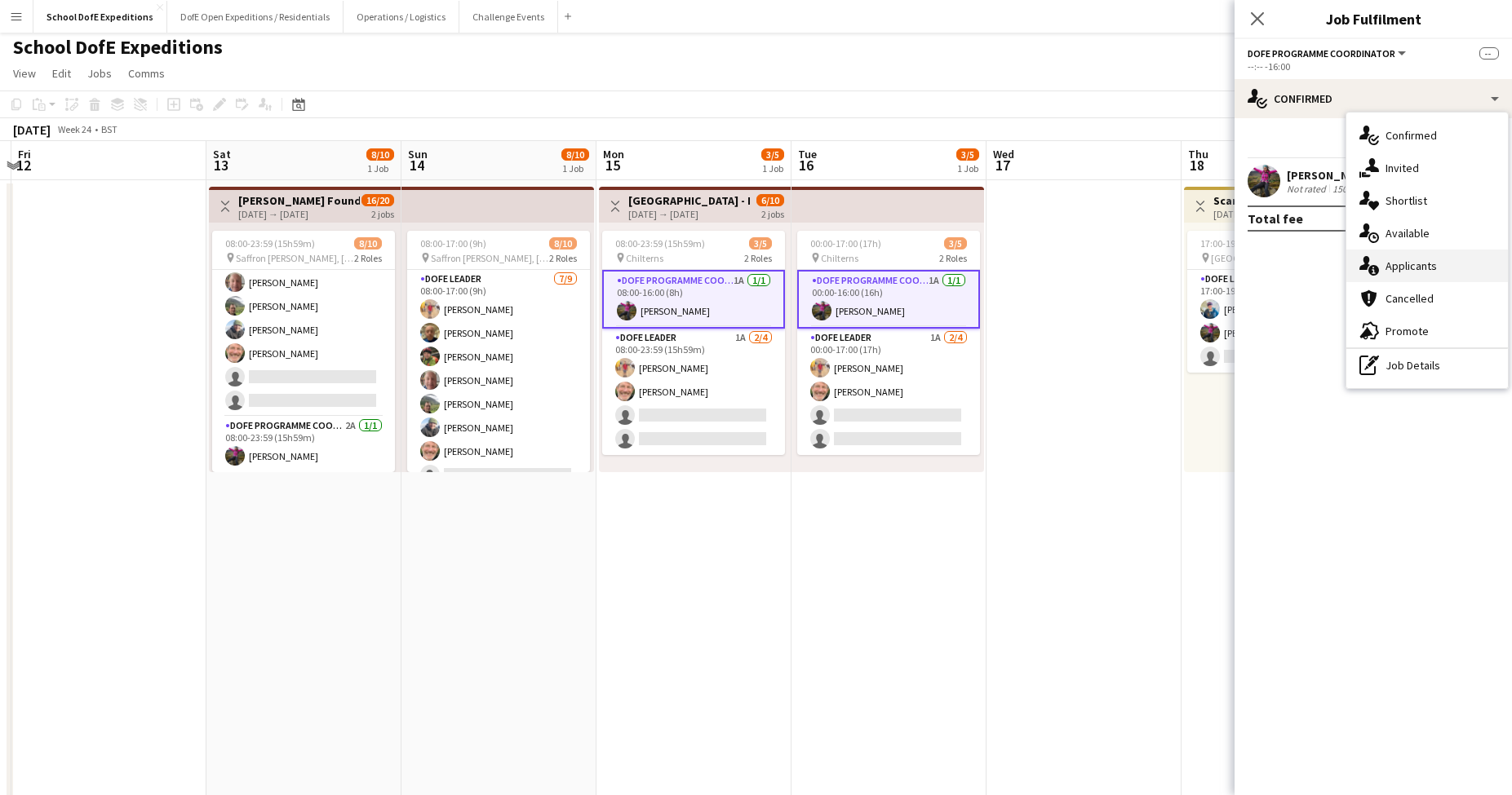
click at [1420, 259] on div "single-neutral-actions-information Applicants" at bounding box center [1426, 266] width 161 height 33
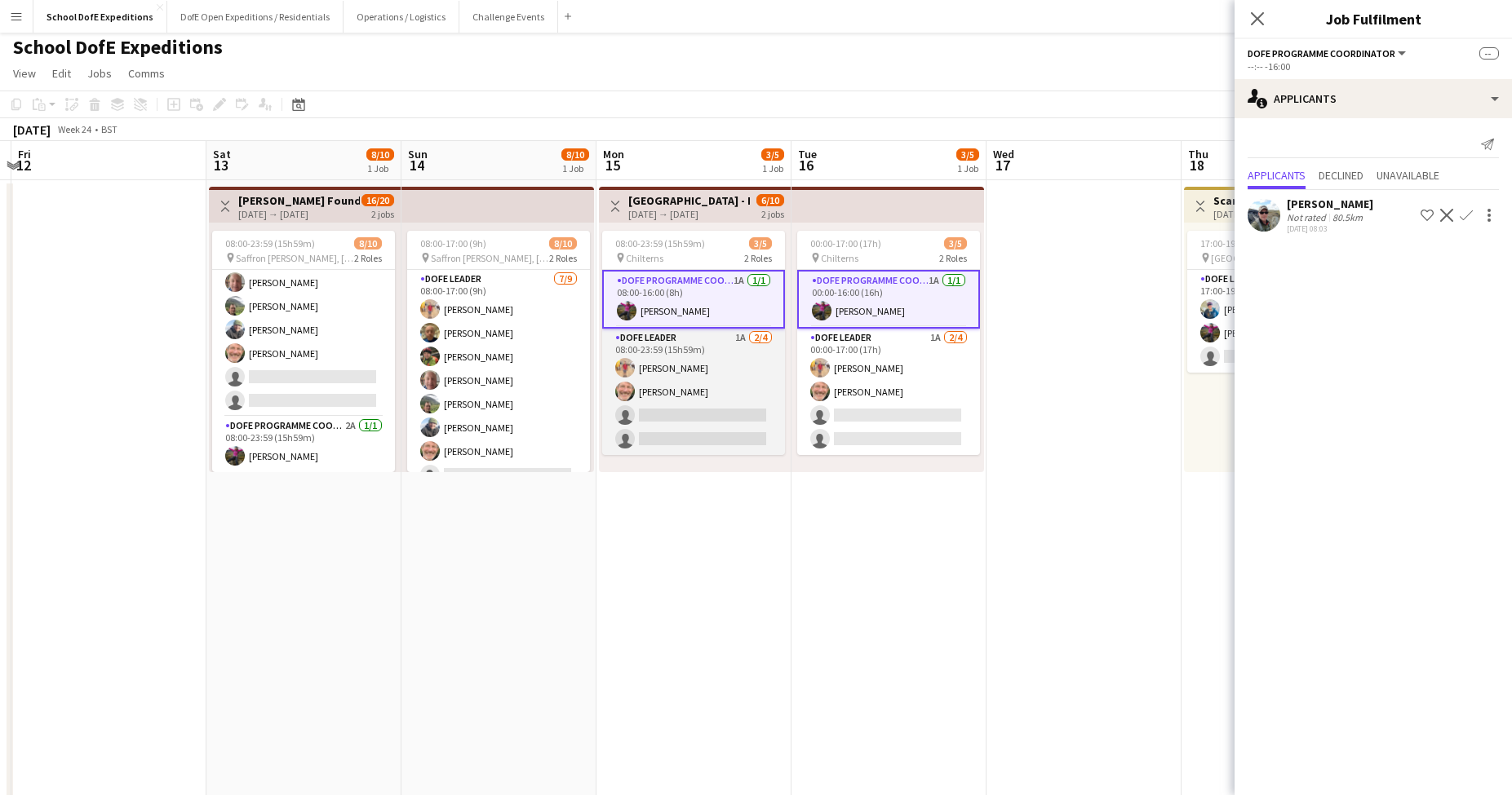
click at [725, 388] on app-card-role "DofE Leader 1A [DATE] 08:00-23:59 (15h59m) [PERSON_NAME] [PERSON_NAME] single-n…" at bounding box center [693, 392] width 182 height 127
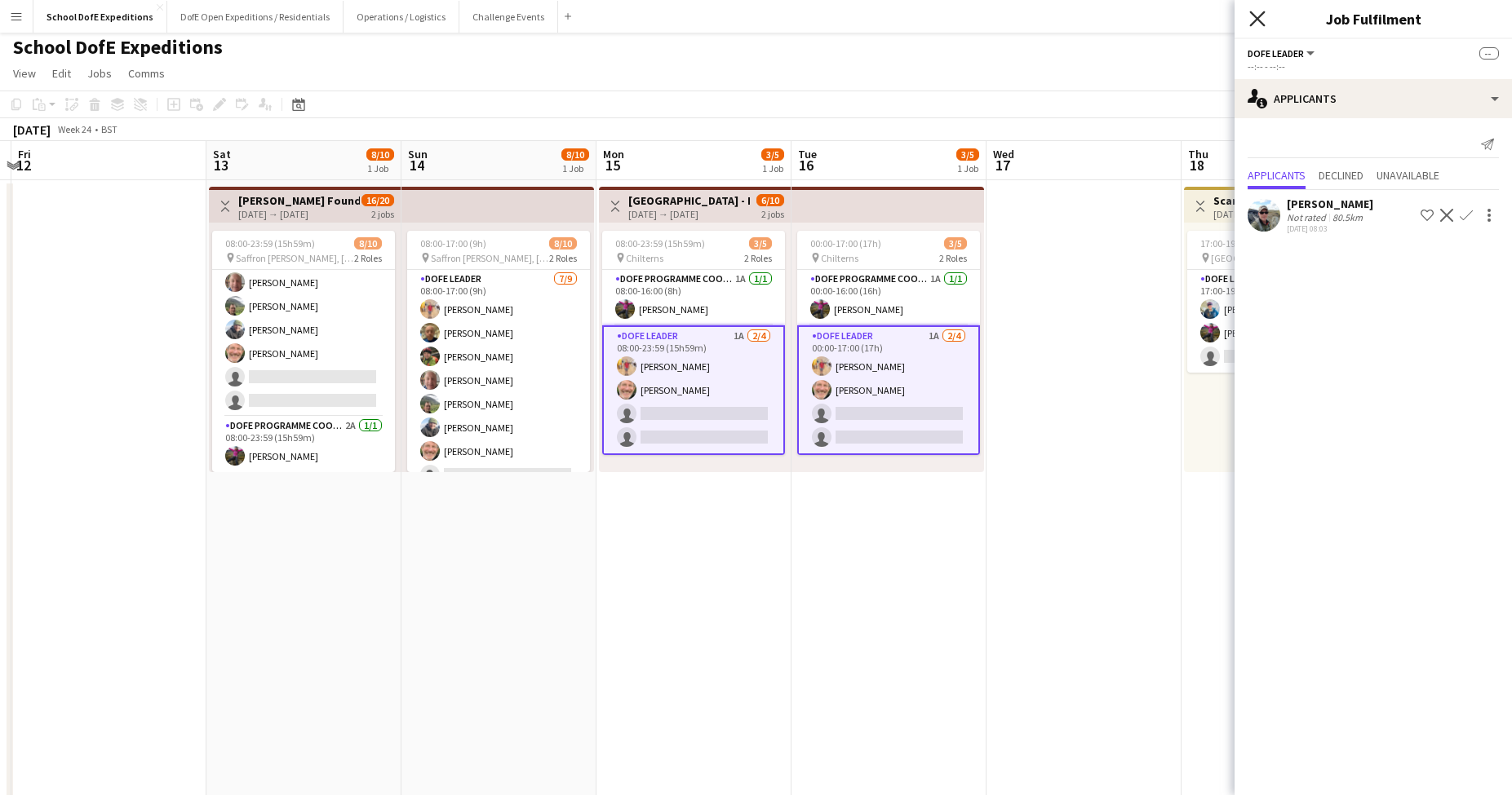
click at [1254, 23] on icon at bounding box center [1257, 18] width 16 height 16
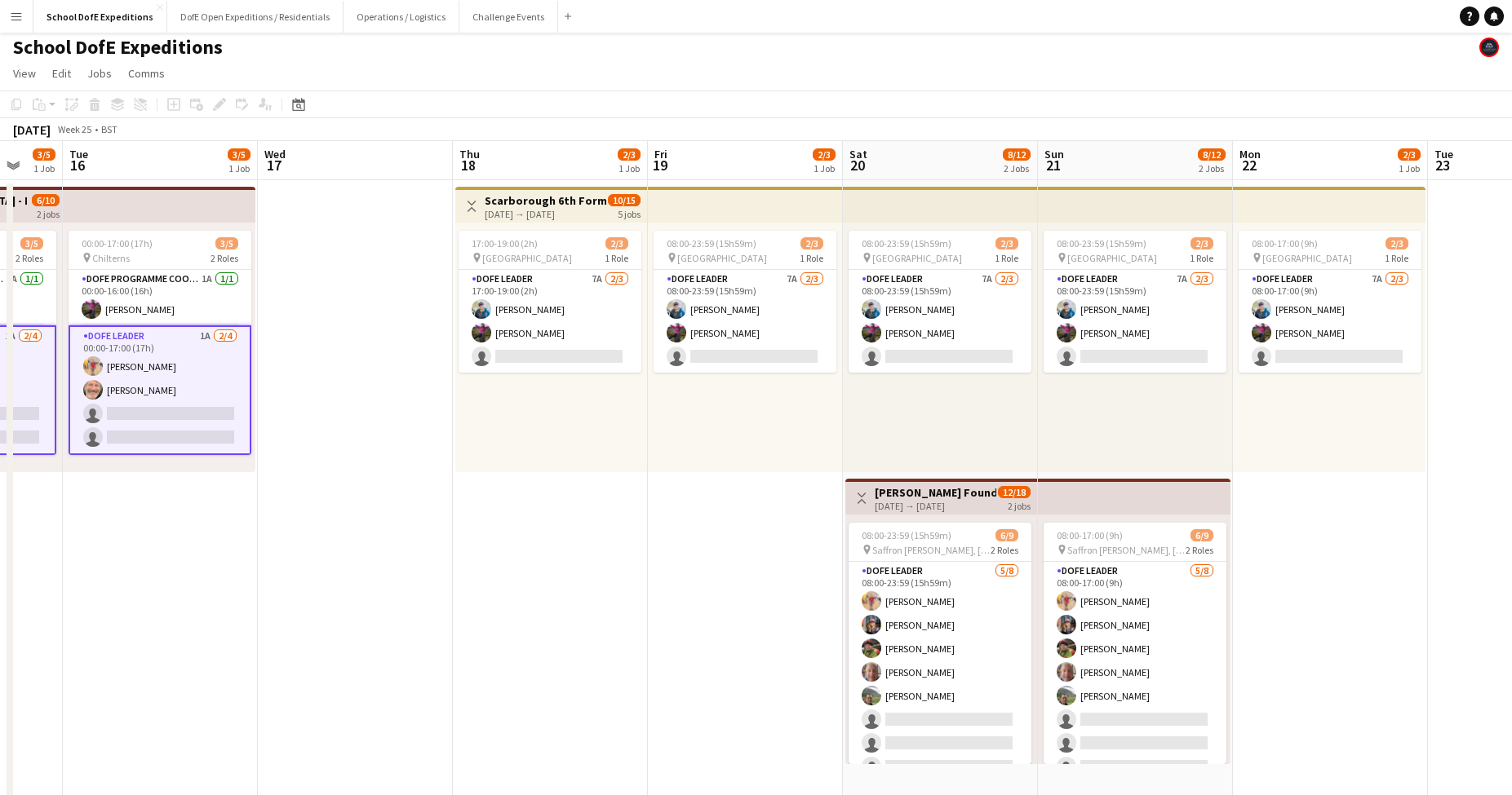
scroll to position [0, 585]
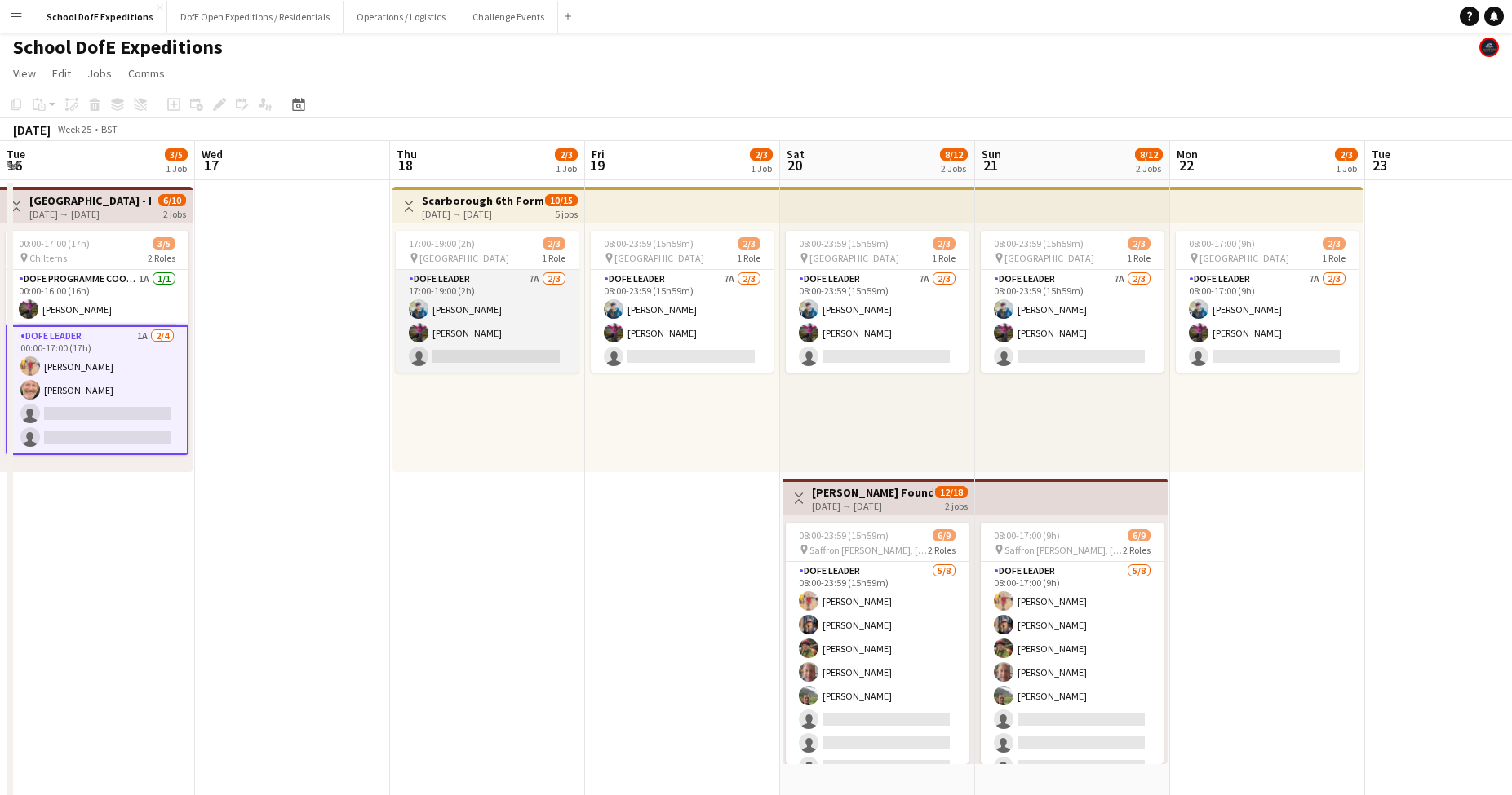
click at [487, 325] on app-card-role "DofE Leader 7A [DATE] 17:00-19:00 (2h) [PERSON_NAME] [PERSON_NAME] single-neutr…" at bounding box center [487, 321] width 182 height 103
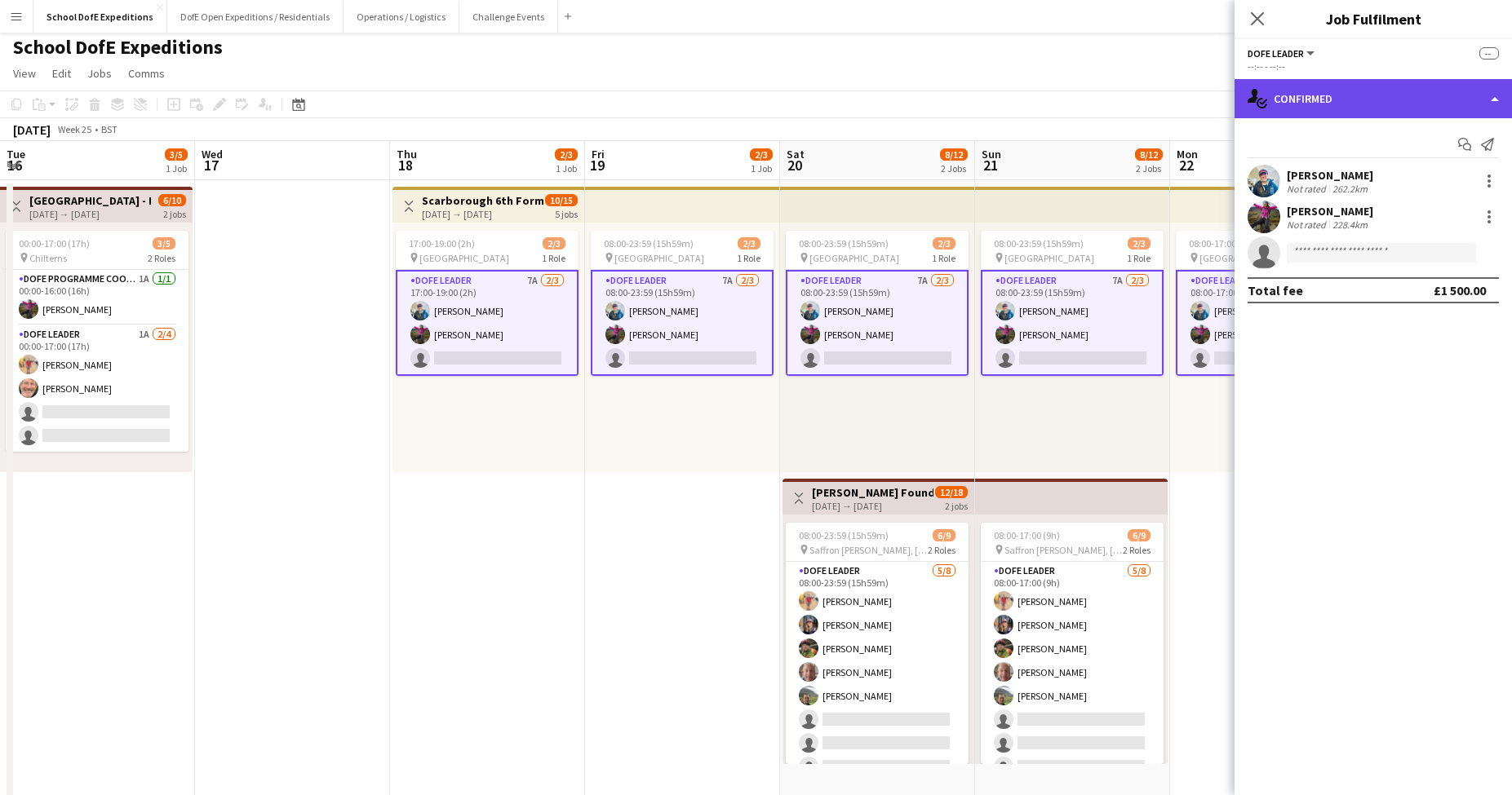
click at [1288, 97] on div "single-neutral-actions-check-2 Confirmed" at bounding box center [1373, 99] width 277 height 39
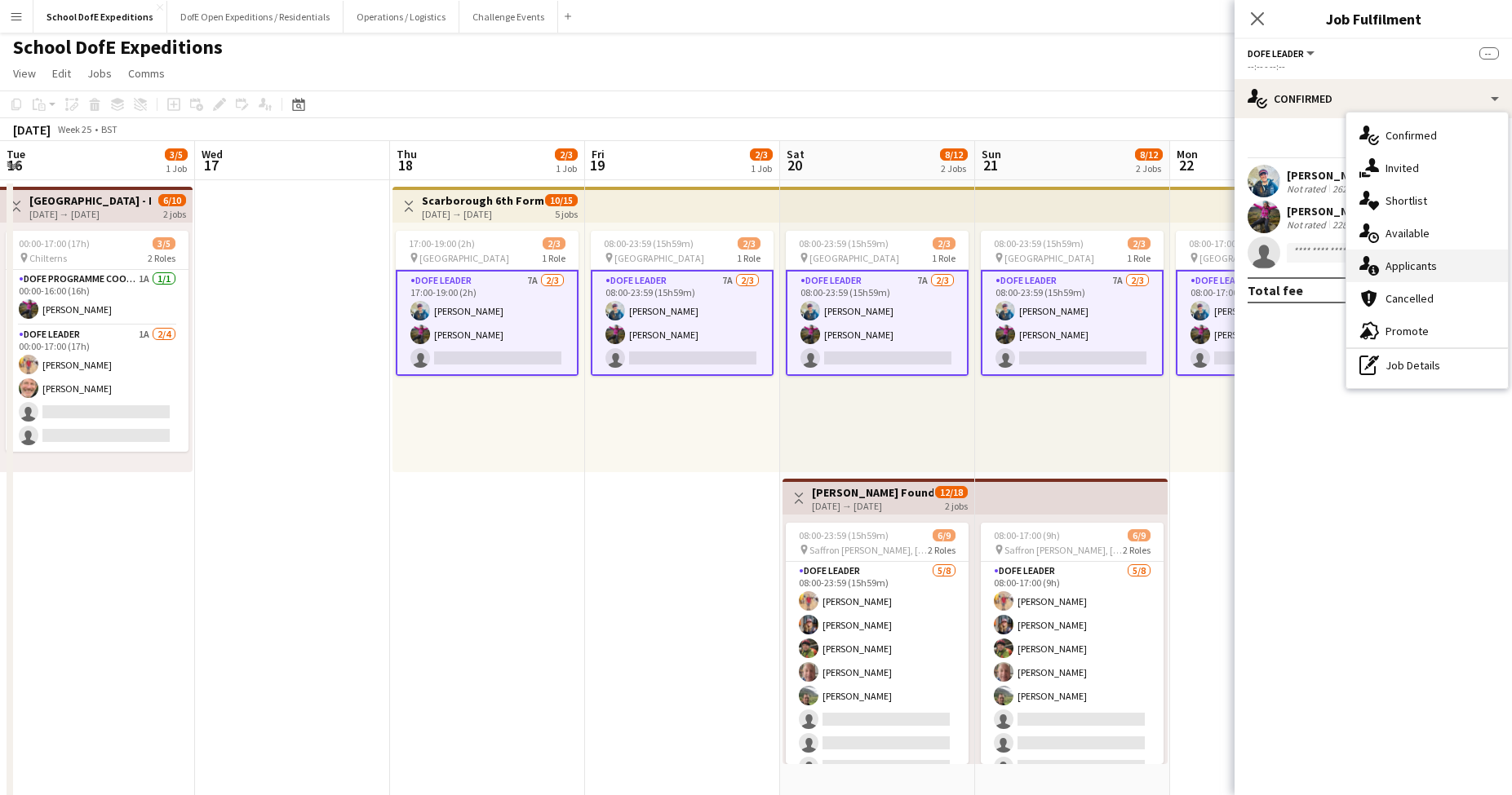
click at [1411, 272] on div "single-neutral-actions-information Applicants" at bounding box center [1426, 266] width 161 height 33
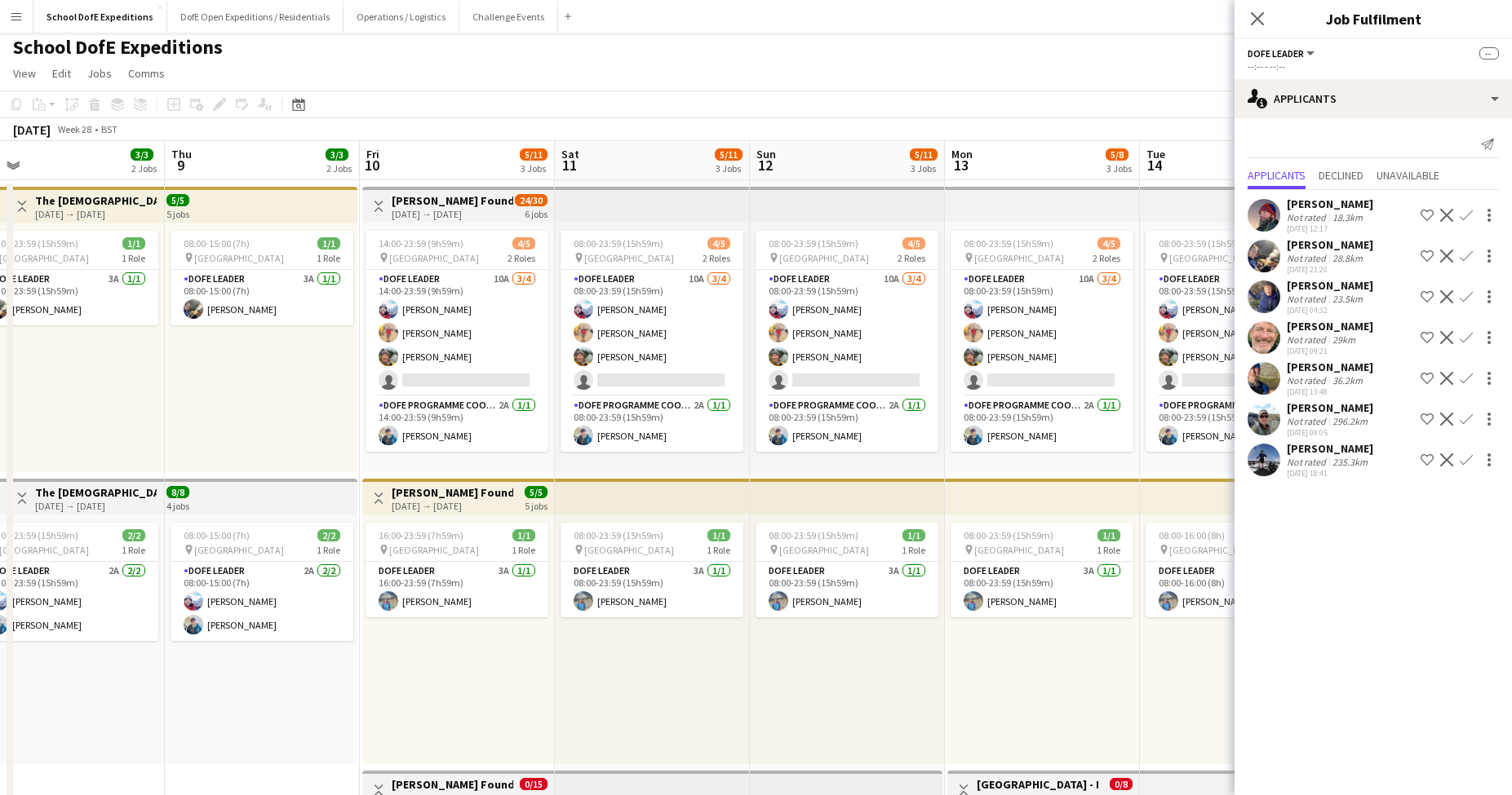
scroll to position [0, 617]
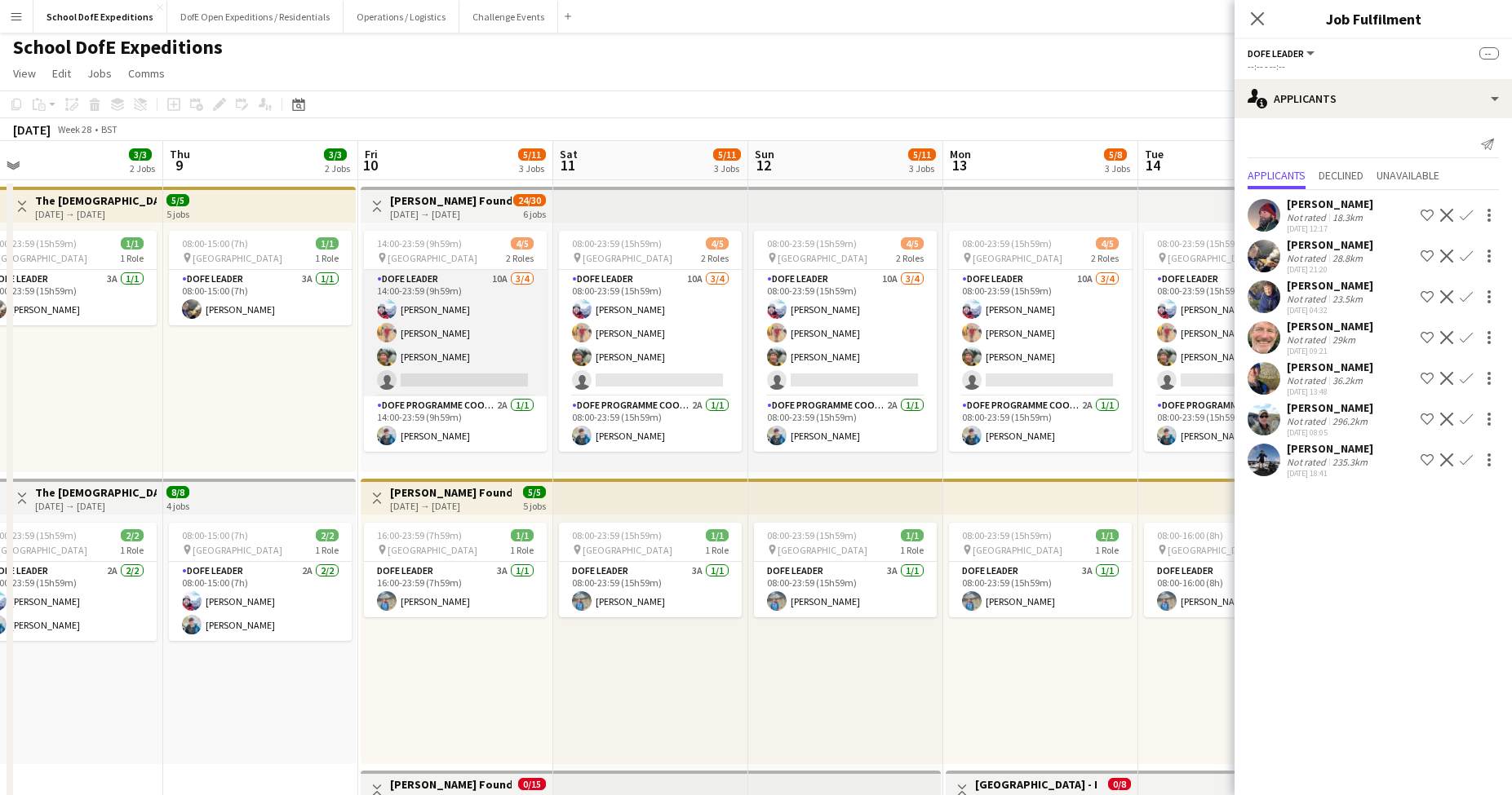
click at [411, 366] on app-card-role "DofE Leader 10A [DATE] 14:00-23:59 (9h59m) [PERSON_NAME] [PERSON_NAME] [PERSON_…" at bounding box center [455, 333] width 182 height 127
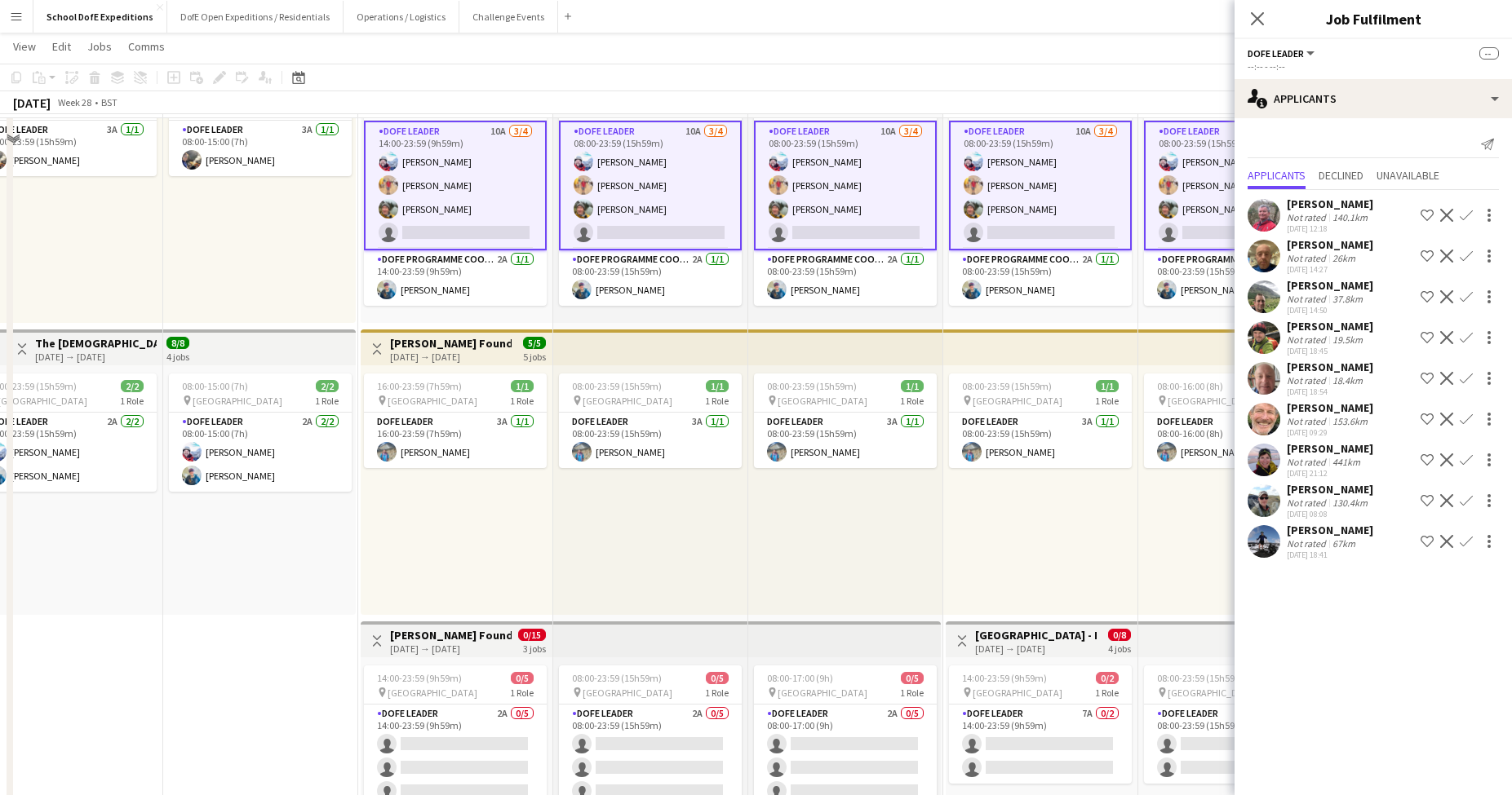
scroll to position [159, 0]
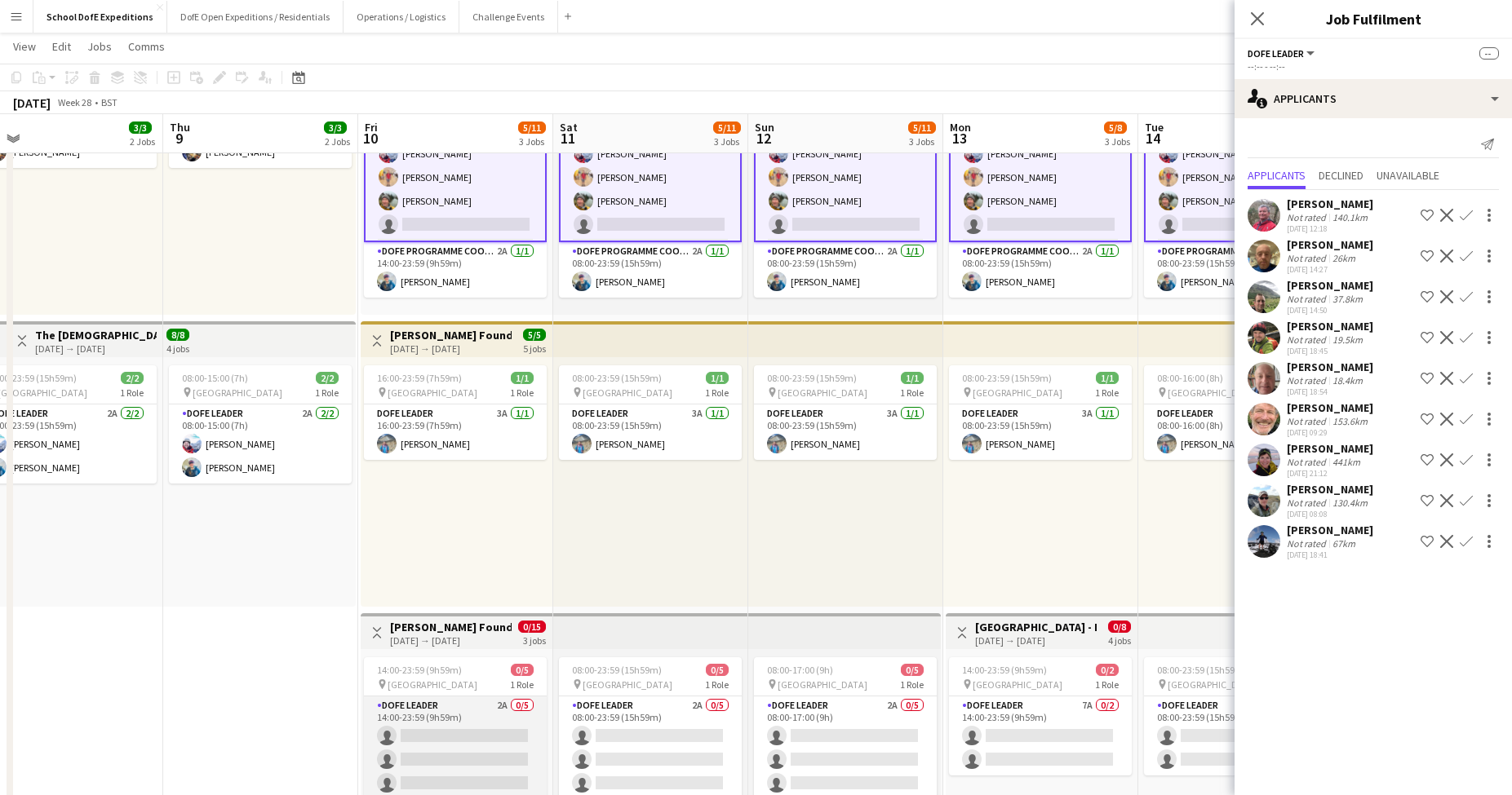
click at [432, 733] on app-card-role "DofE Leader 2A 0/5 14:00-23:59 (9h59m) single-neutral-actions single-neutral-ac…" at bounding box center [455, 771] width 182 height 150
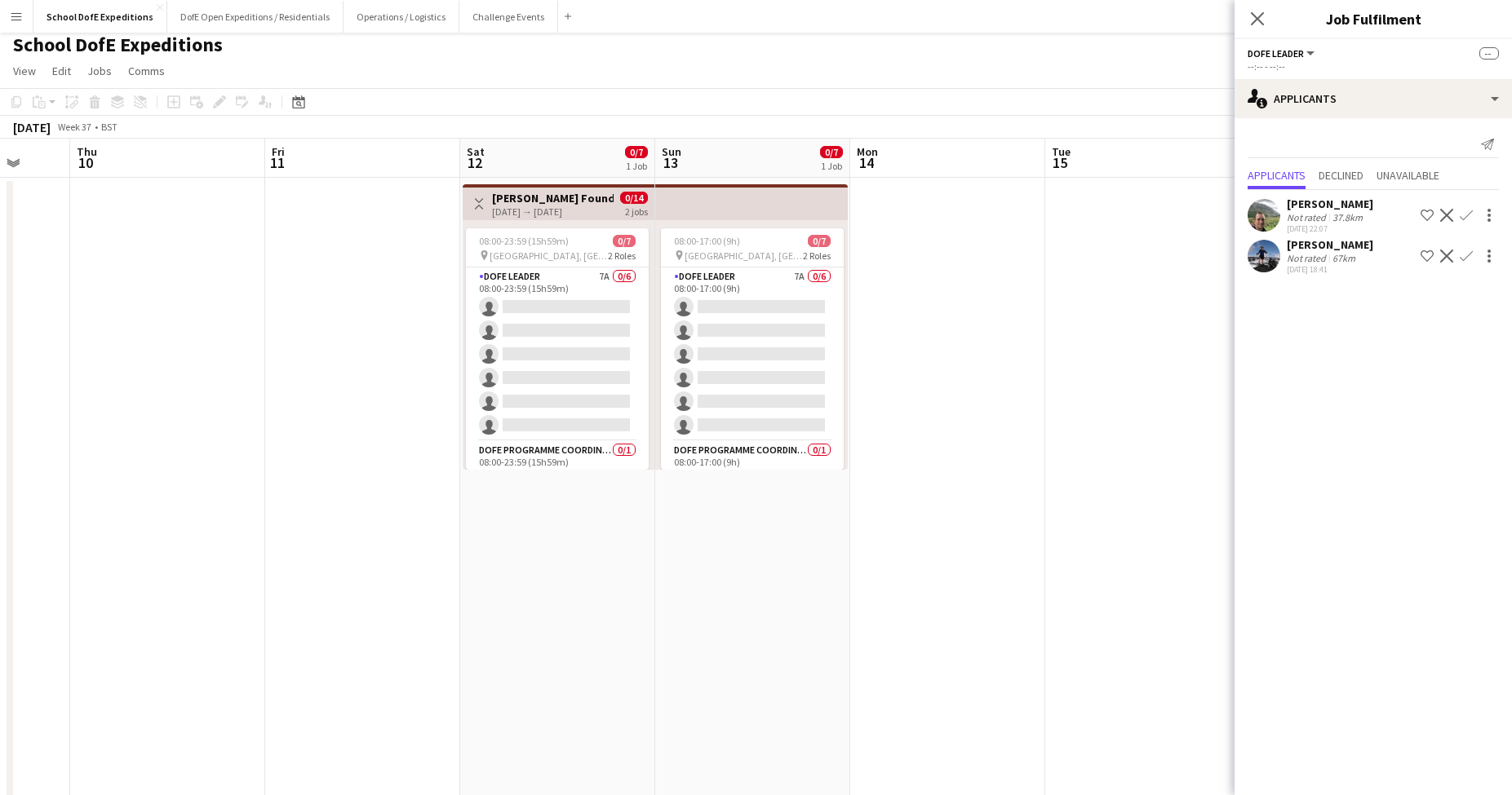
scroll to position [0, 529]
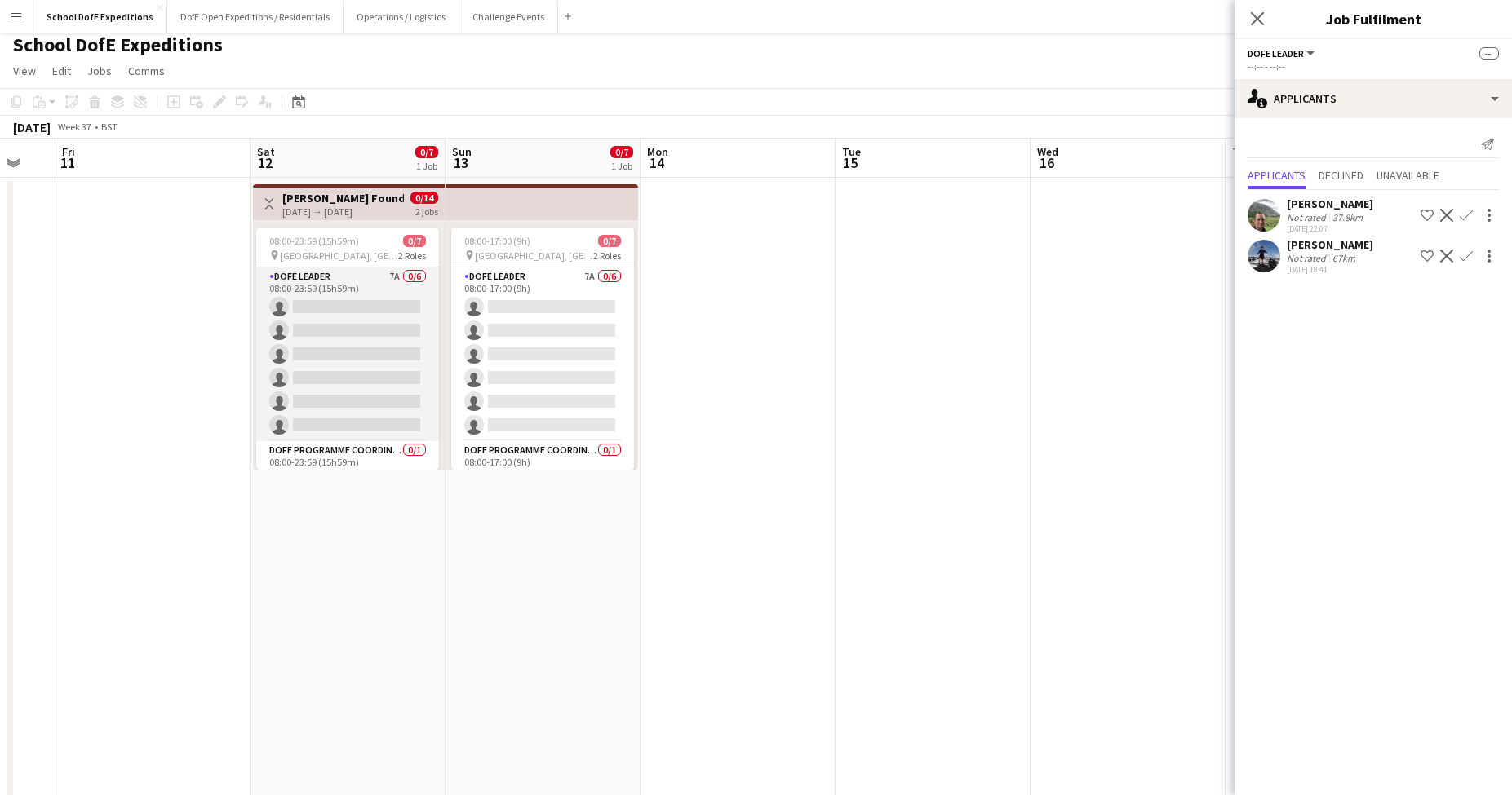
click at [346, 395] on app-card-role "DofE Leader 7A 0/6 08:00-23:59 (15h59m) single-neutral-actions single-neutral-a…" at bounding box center [347, 354] width 182 height 173
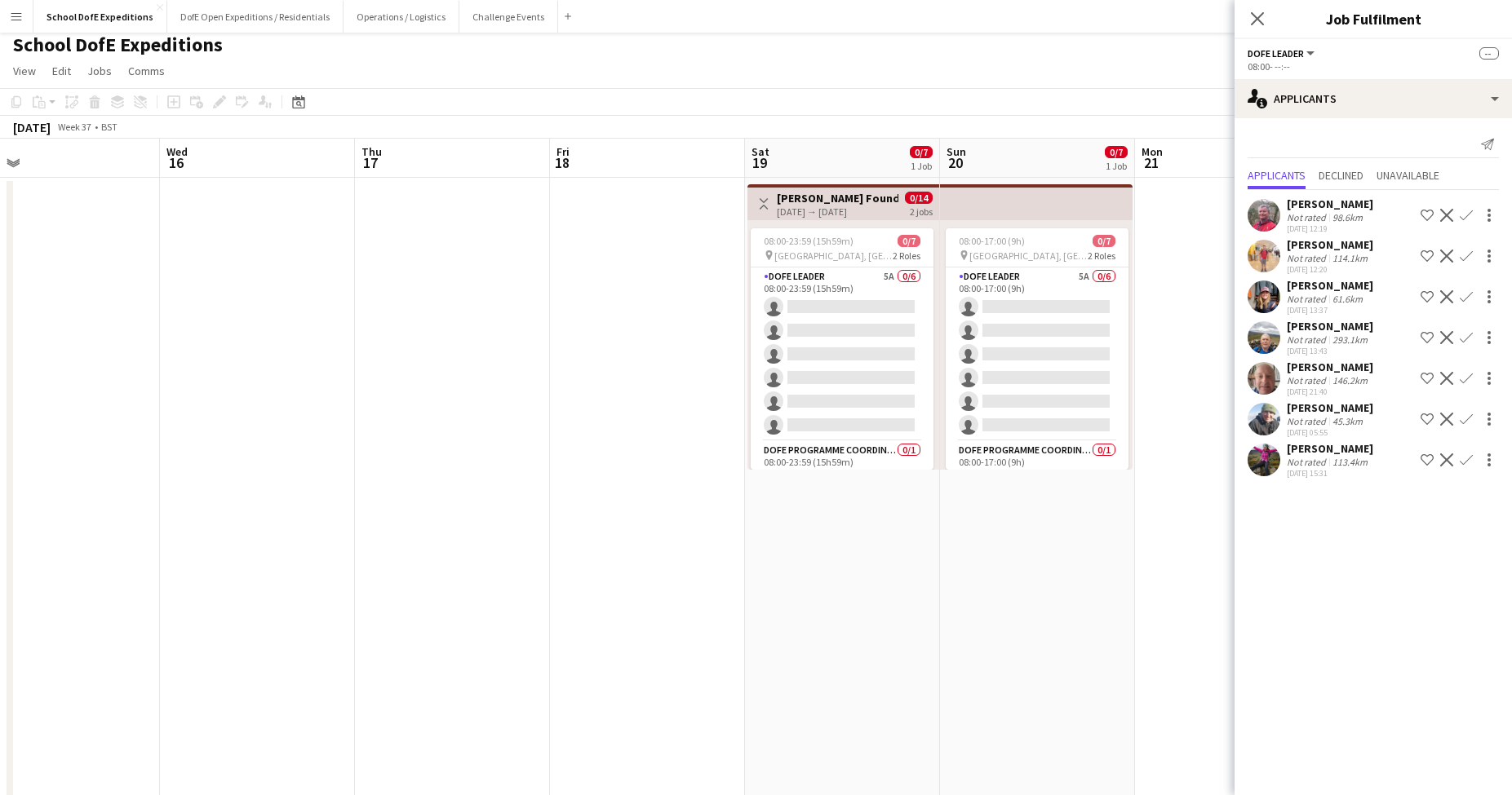
scroll to position [0, 530]
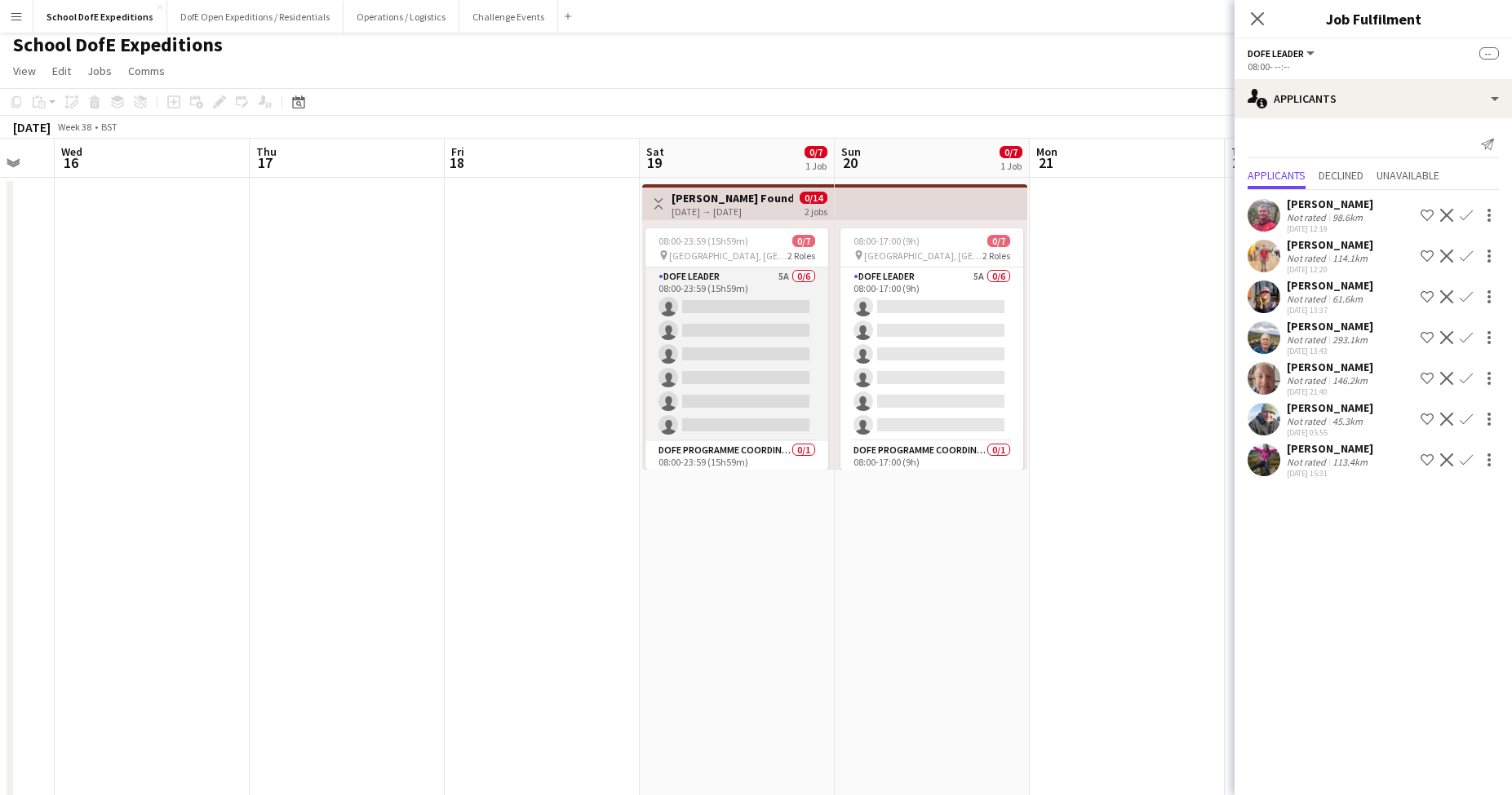
click at [738, 338] on app-card-role "DofE Leader 5A 0/6 08:00-23:59 (15h59m) single-neutral-actions single-neutral-a…" at bounding box center [736, 354] width 182 height 173
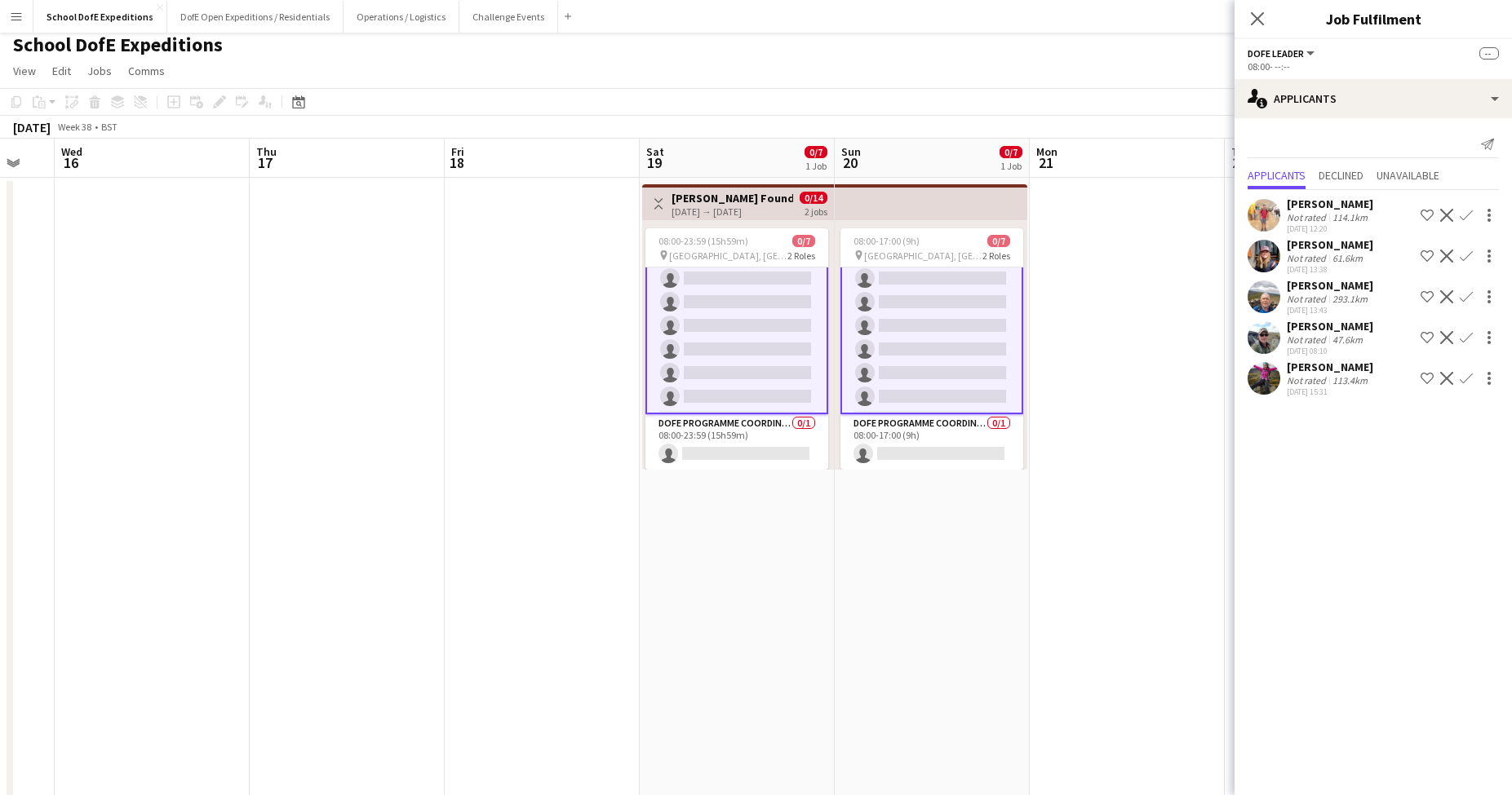
scroll to position [30, 0]
click at [486, 24] on button "Challenge Events Close" at bounding box center [508, 16] width 99 height 32
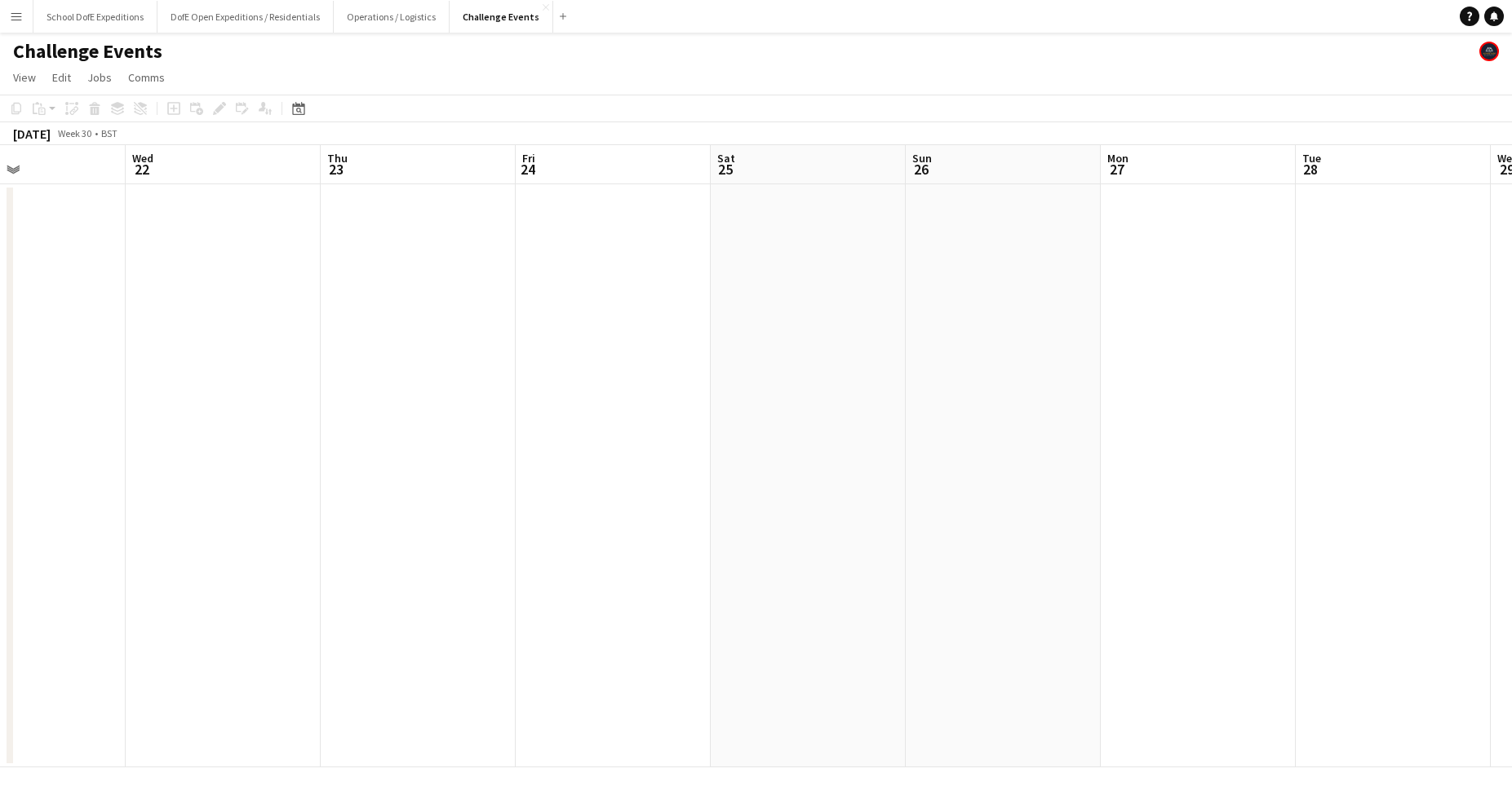
scroll to position [0, 661]
click at [293, 111] on icon at bounding box center [298, 109] width 12 height 13
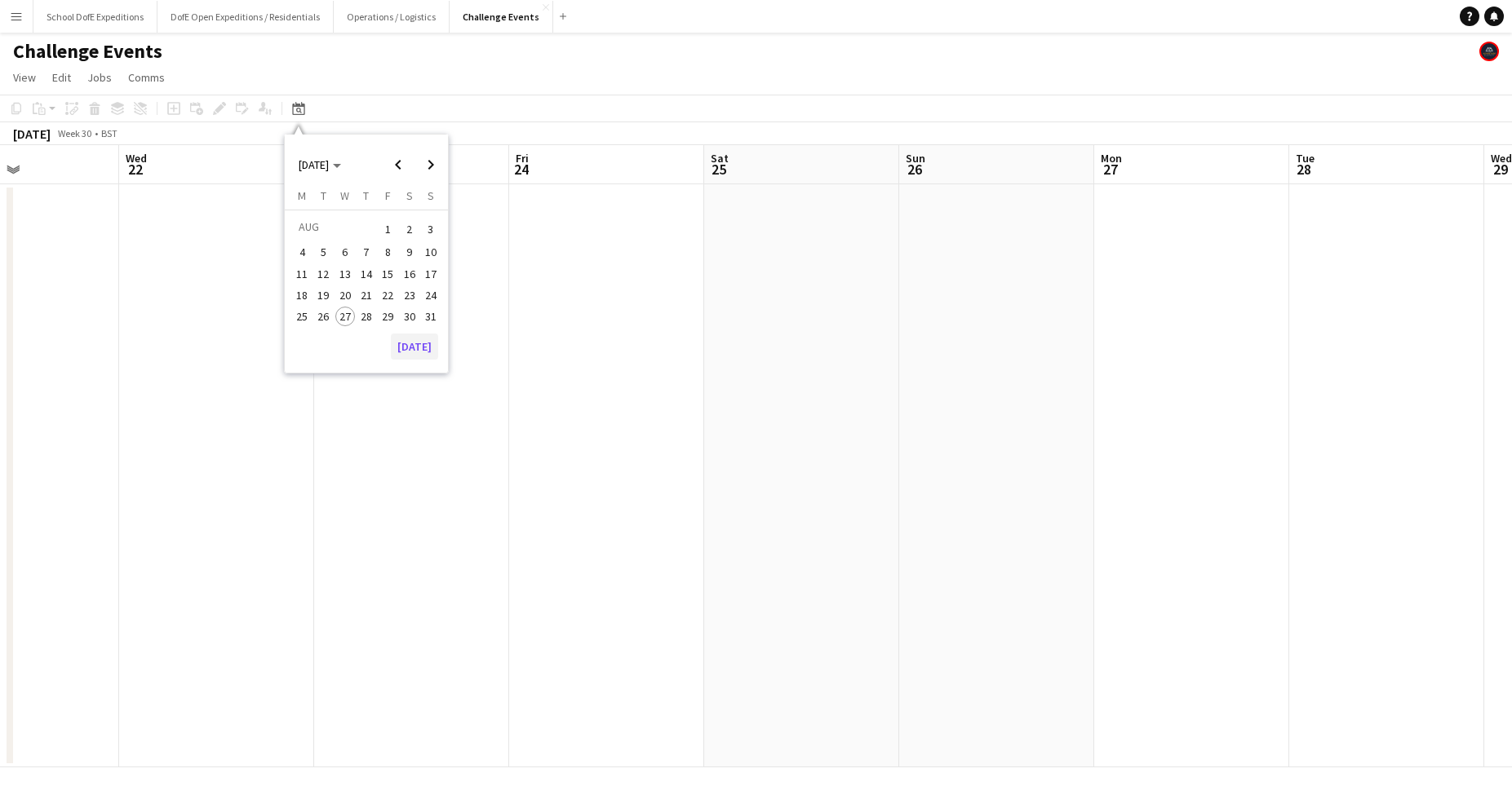
click at [410, 344] on button "[DATE]" at bounding box center [415, 347] width 47 height 26
